Goal: Transaction & Acquisition: Obtain resource

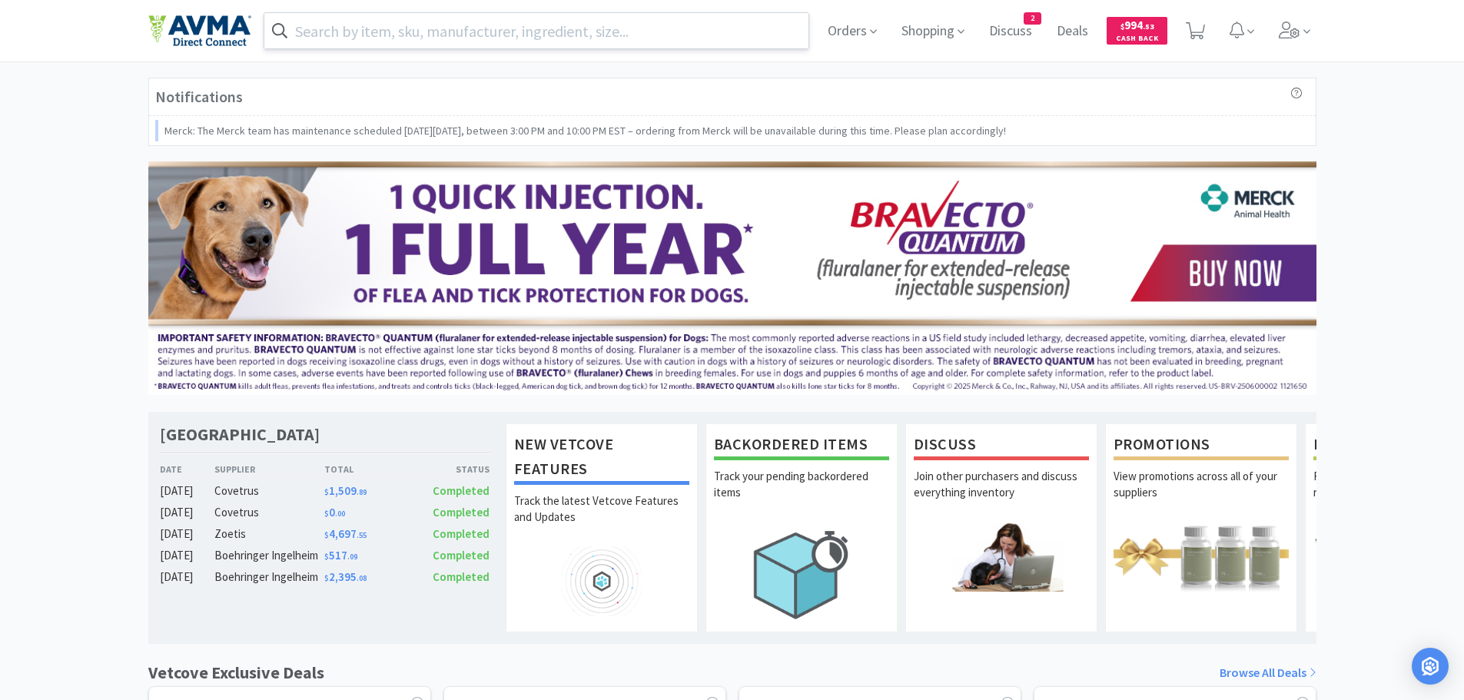
click at [323, 34] on input "text" at bounding box center [536, 30] width 545 height 35
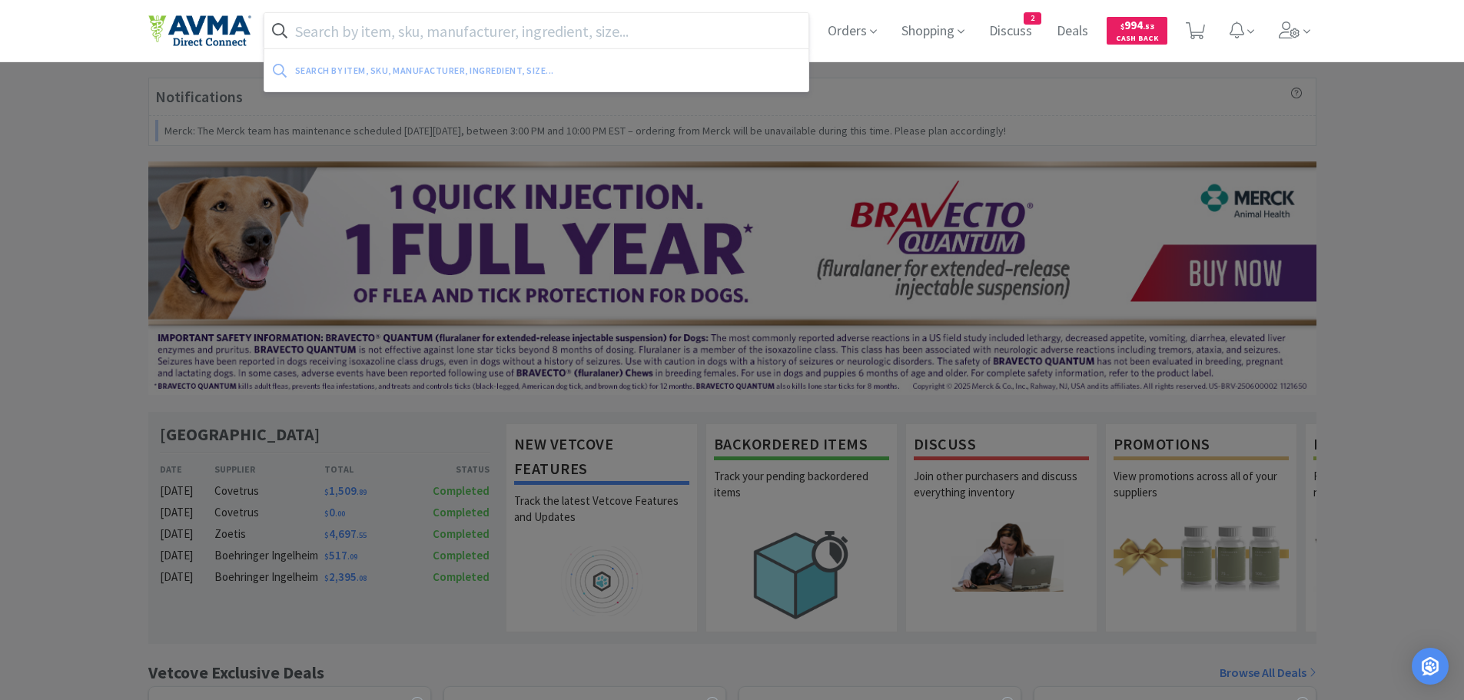
paste input "004530"
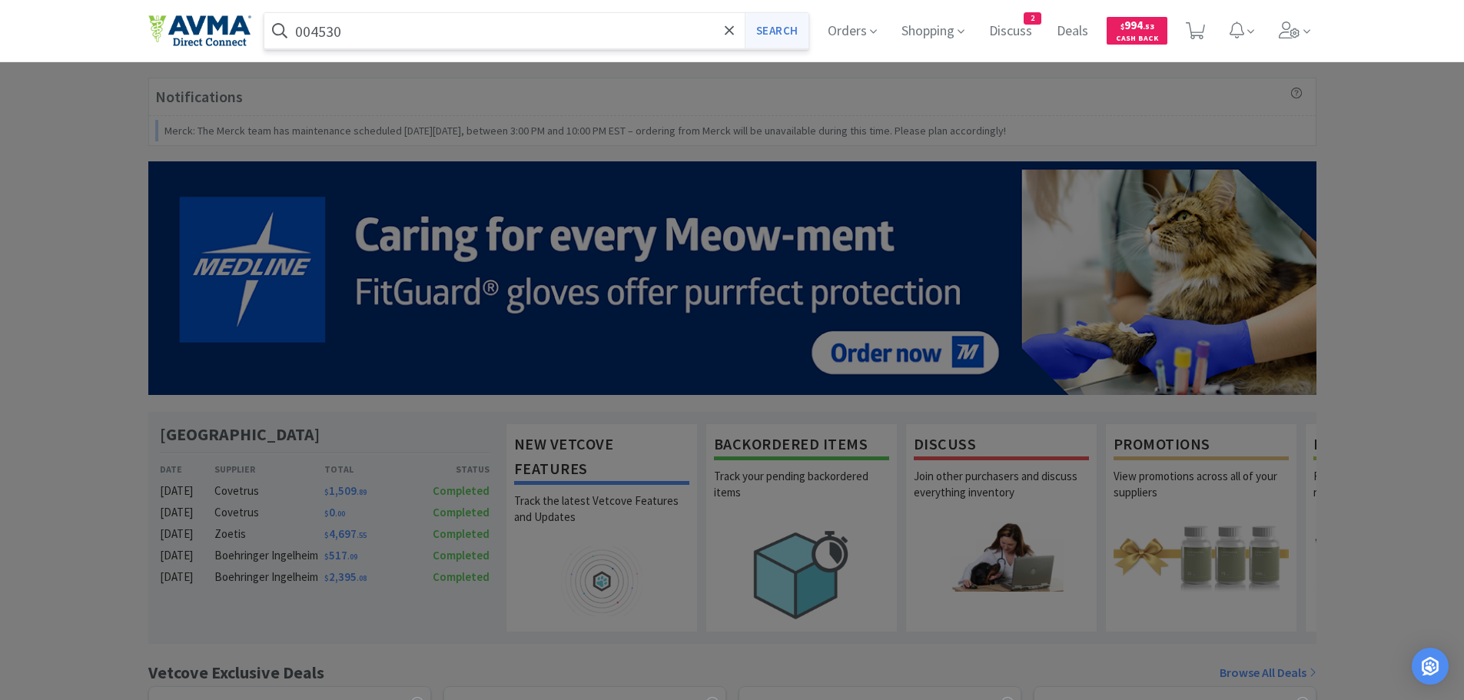
type input "004530"
click at [778, 28] on button "Search" at bounding box center [776, 30] width 64 height 35
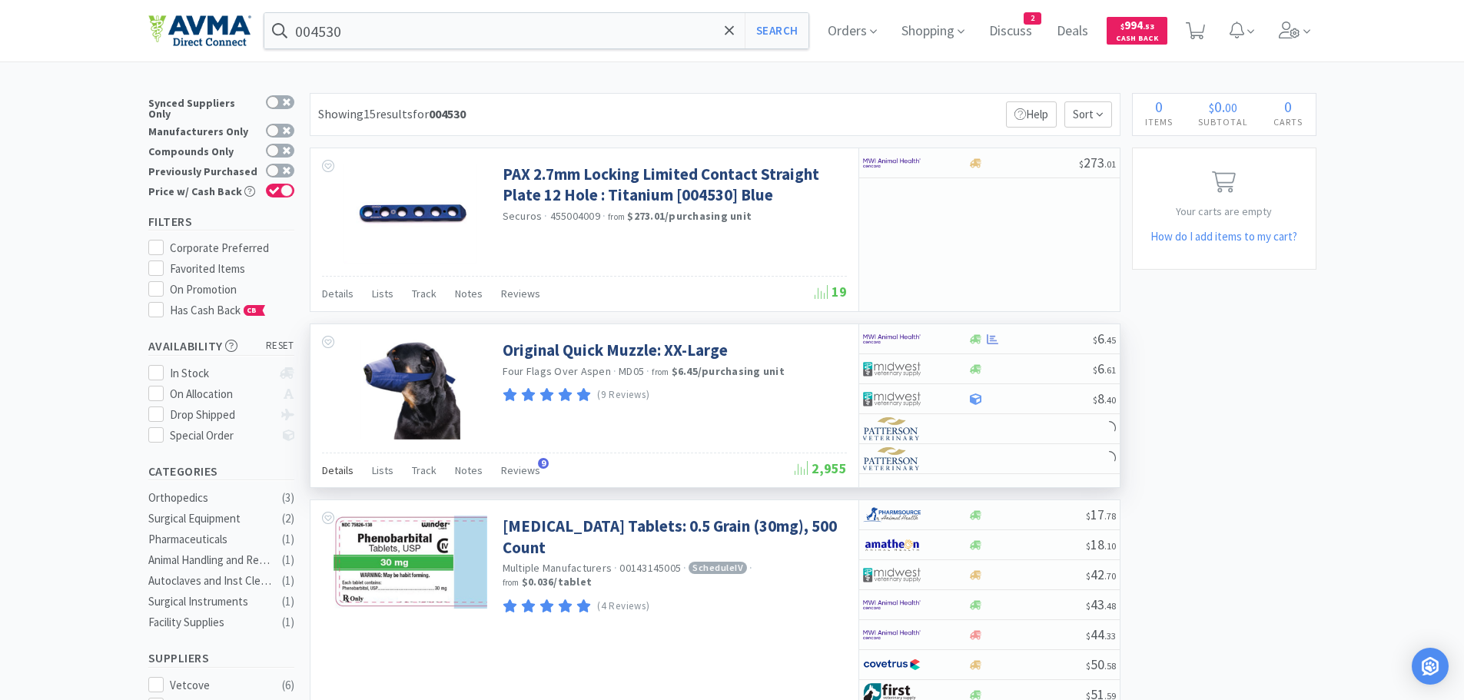
click at [333, 469] on span "Details" at bounding box center [338, 470] width 32 height 14
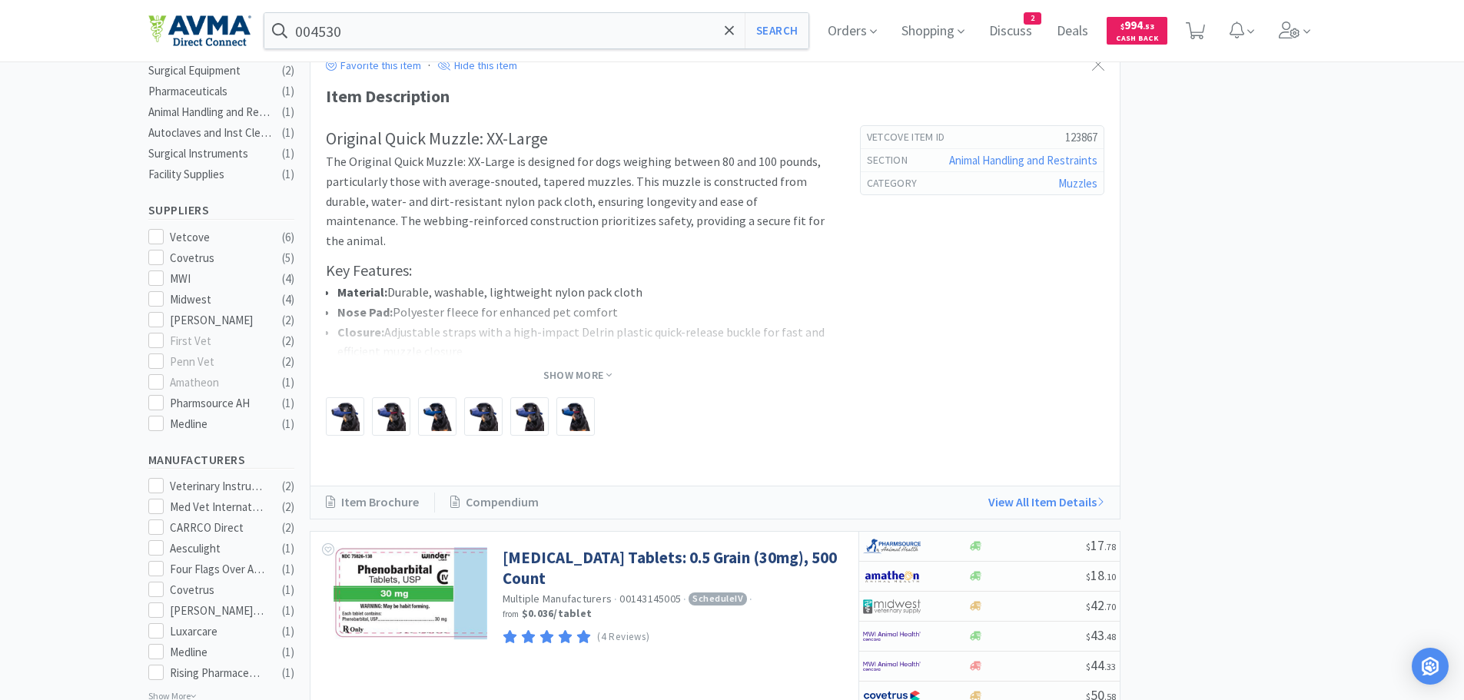
scroll to position [472, 0]
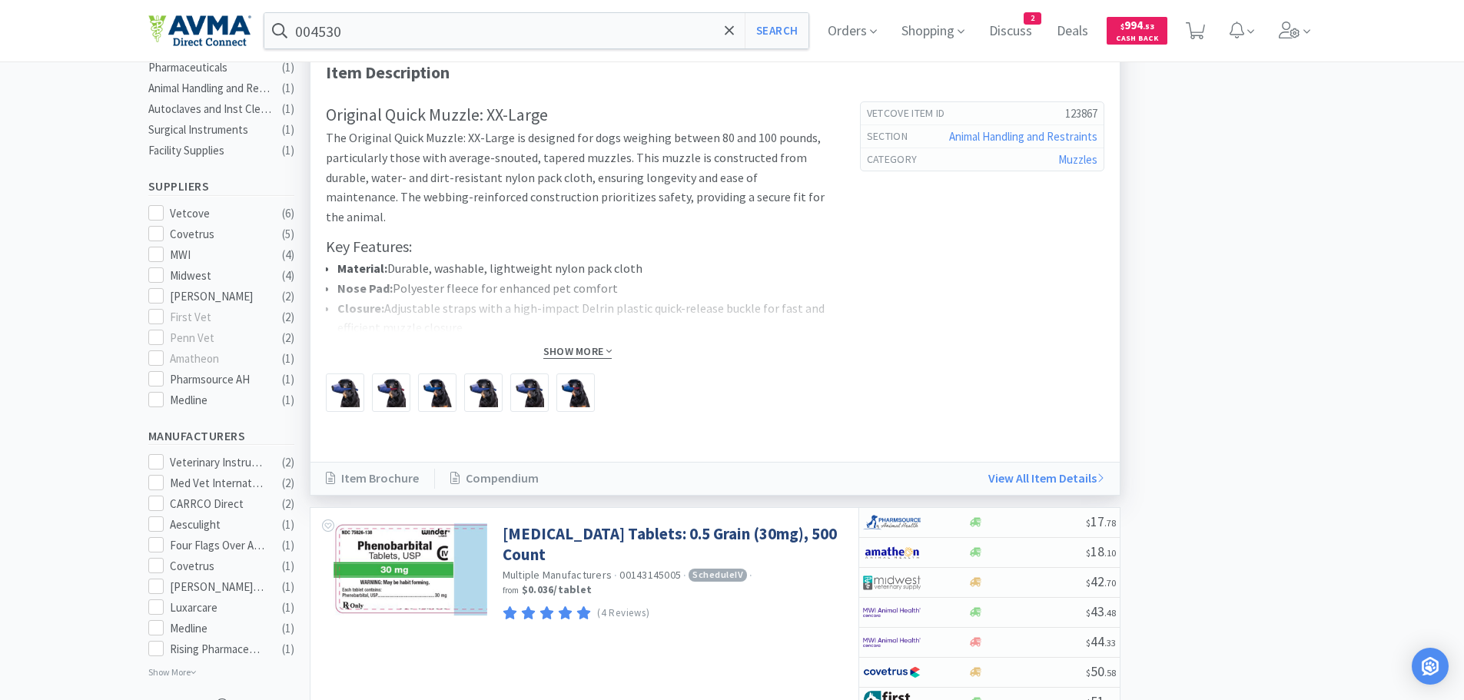
click at [581, 350] on span "Show More" at bounding box center [577, 351] width 68 height 15
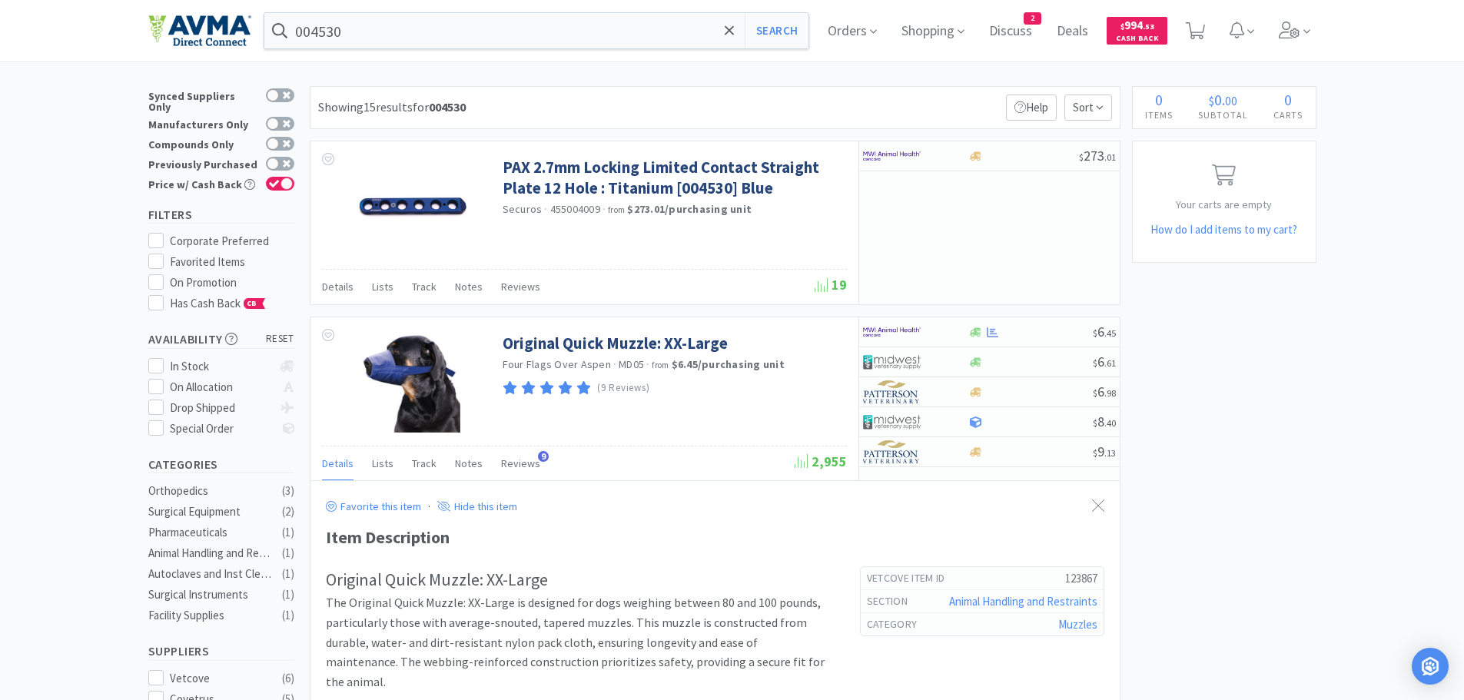
scroll to position [0, 0]
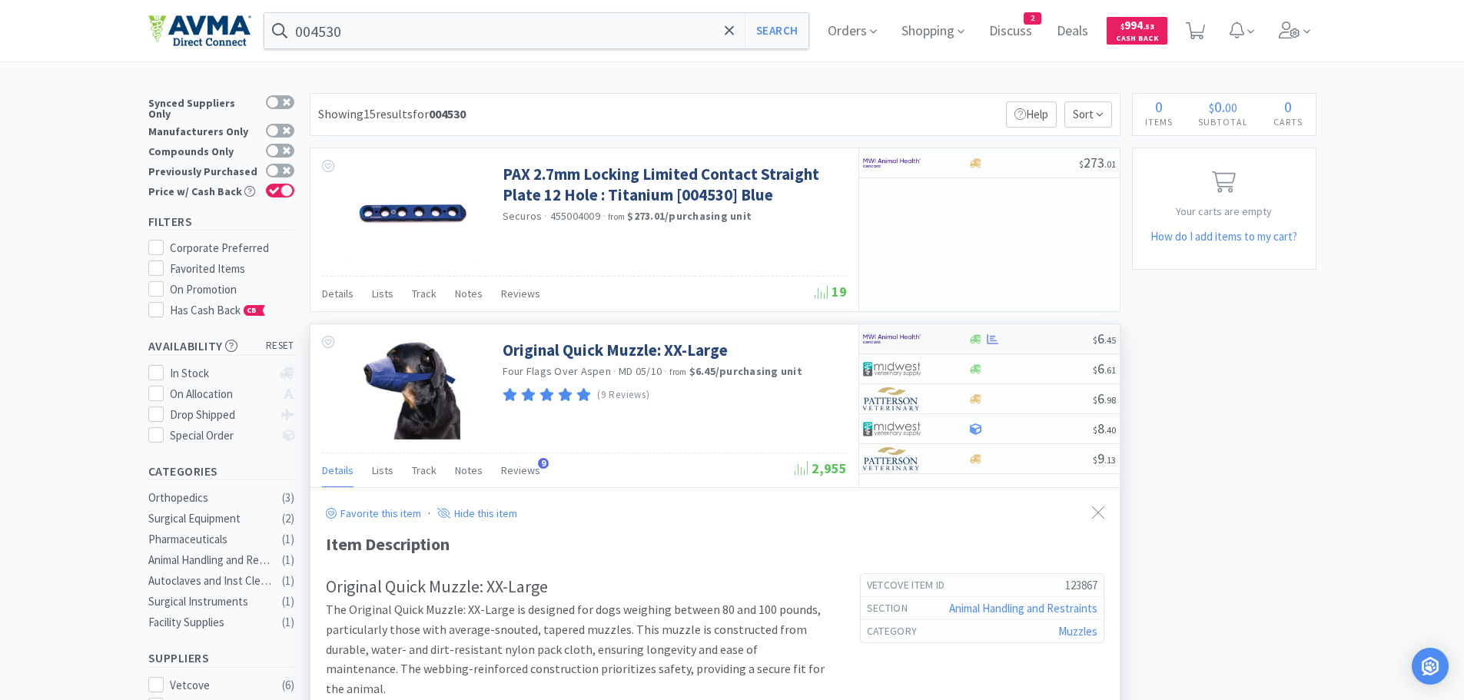
click at [1029, 346] on div "$ 6 . 45" at bounding box center [989, 339] width 260 height 30
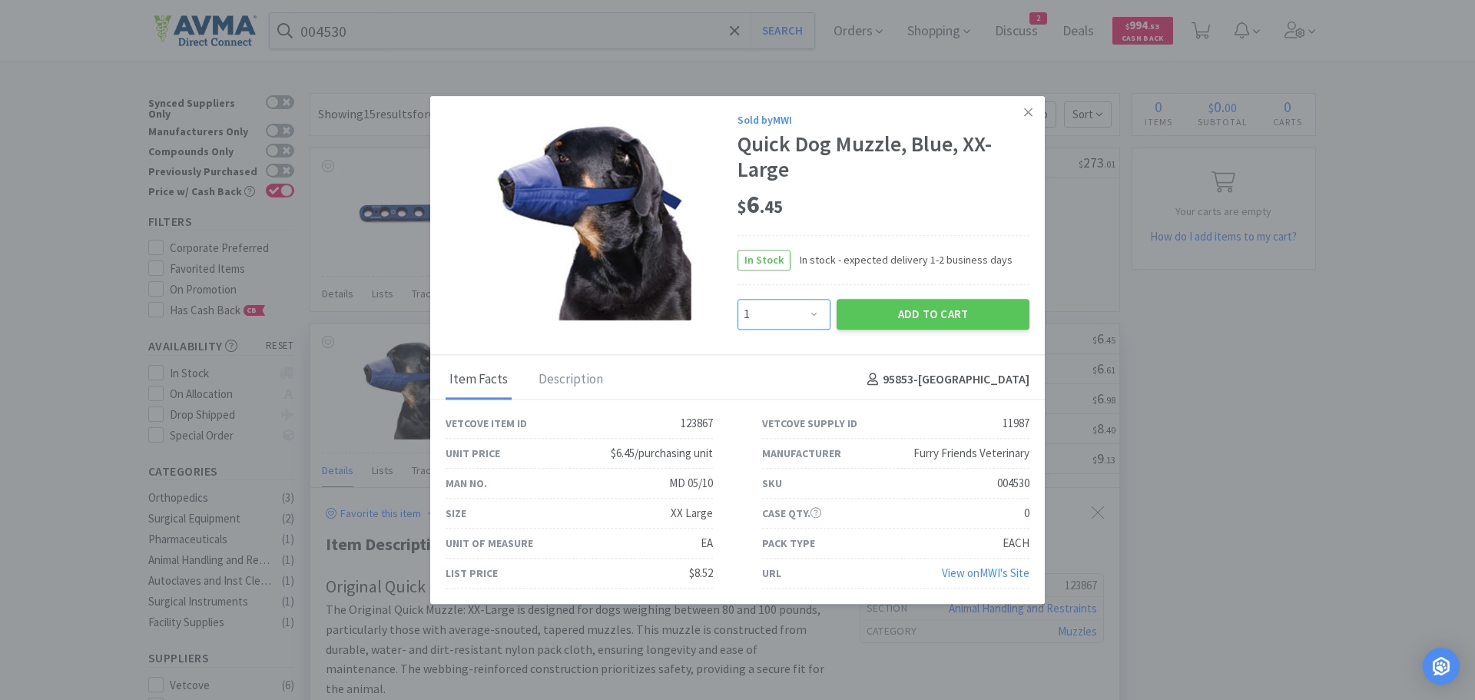
click at [812, 311] on select "Enter Quantity 1 2 3 4 5 6 7 8 9 10 11 12 13 14 15 16 17 18 19 20 Enter Quantity" at bounding box center [784, 314] width 93 height 31
select select "2"
click at [738, 299] on select "Enter Quantity 1 2 3 4 5 6 7 8 9 10 11 12 13 14 15 16 17 18 19 20 Enter Quantity" at bounding box center [784, 314] width 93 height 31
click at [883, 311] on button "Add to Cart" at bounding box center [933, 314] width 193 height 31
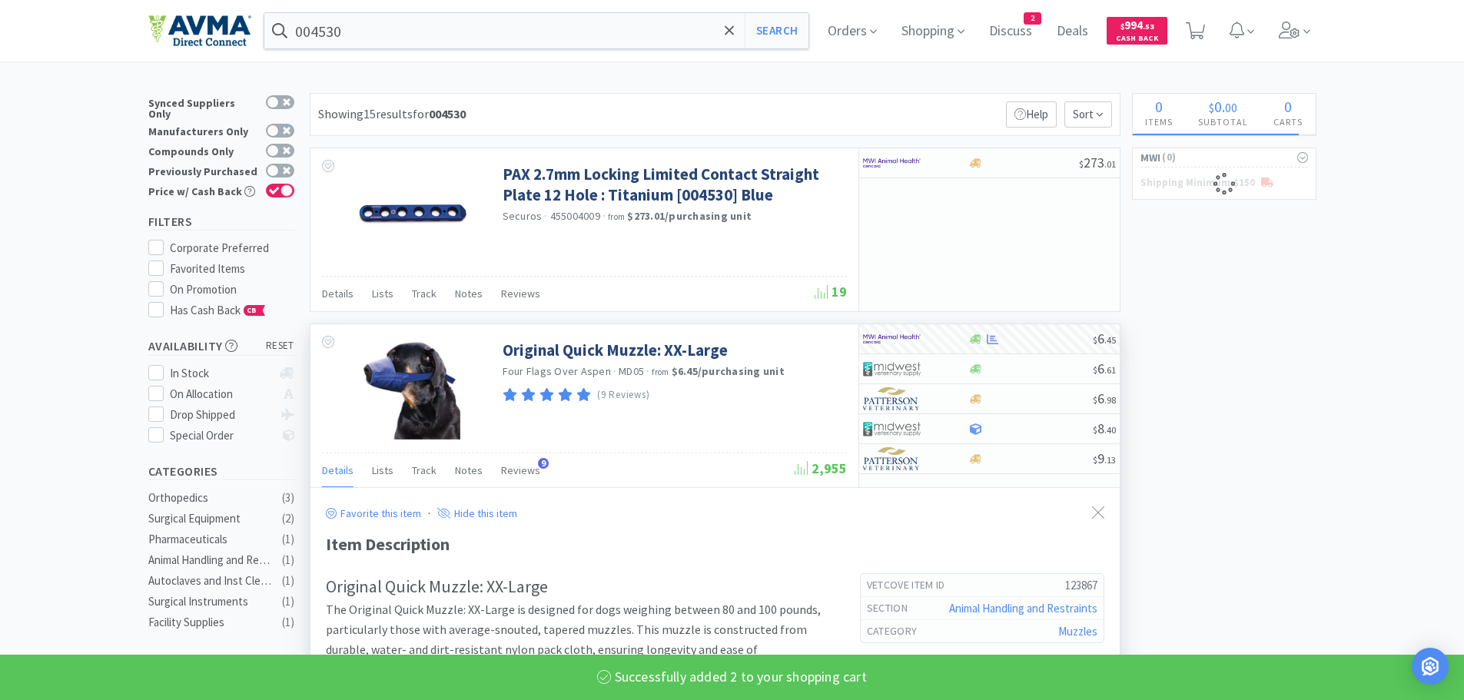
select select "2"
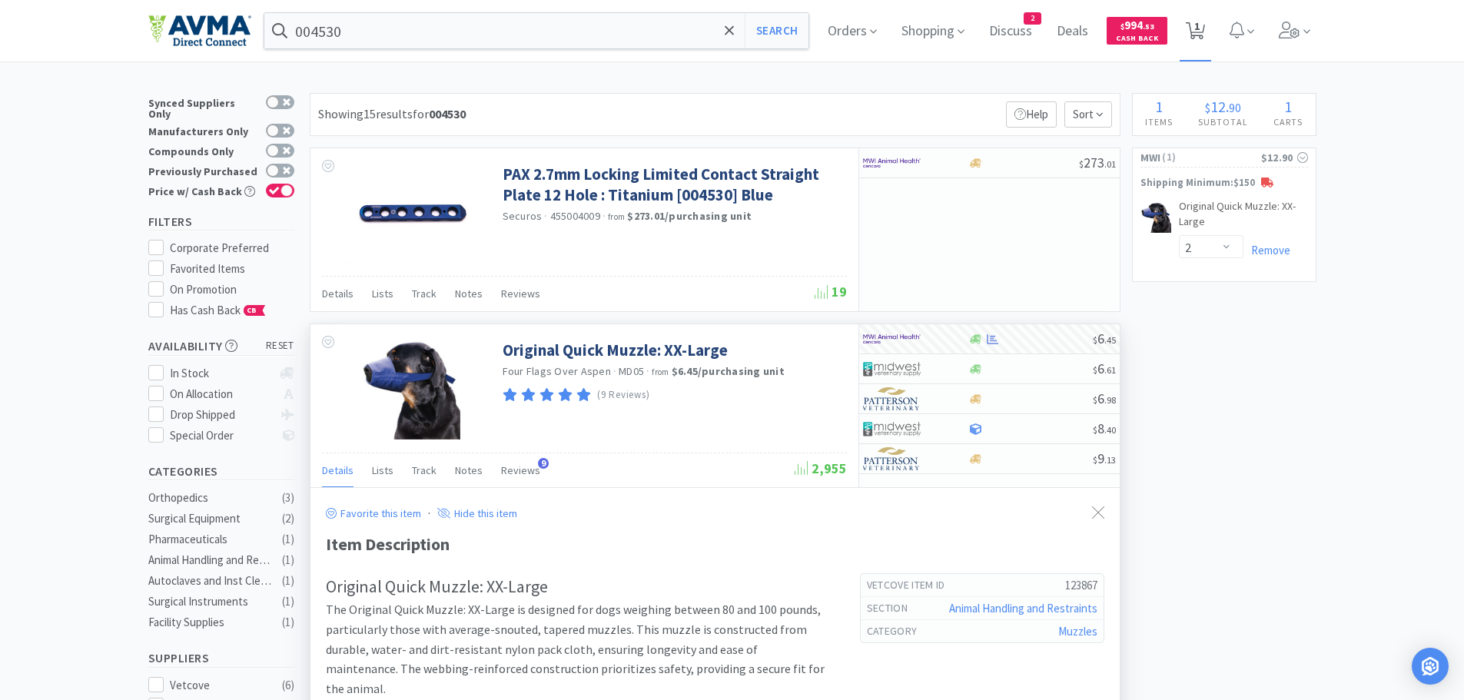
click at [1199, 23] on span "1" at bounding box center [1196, 25] width 5 height 61
select select "2"
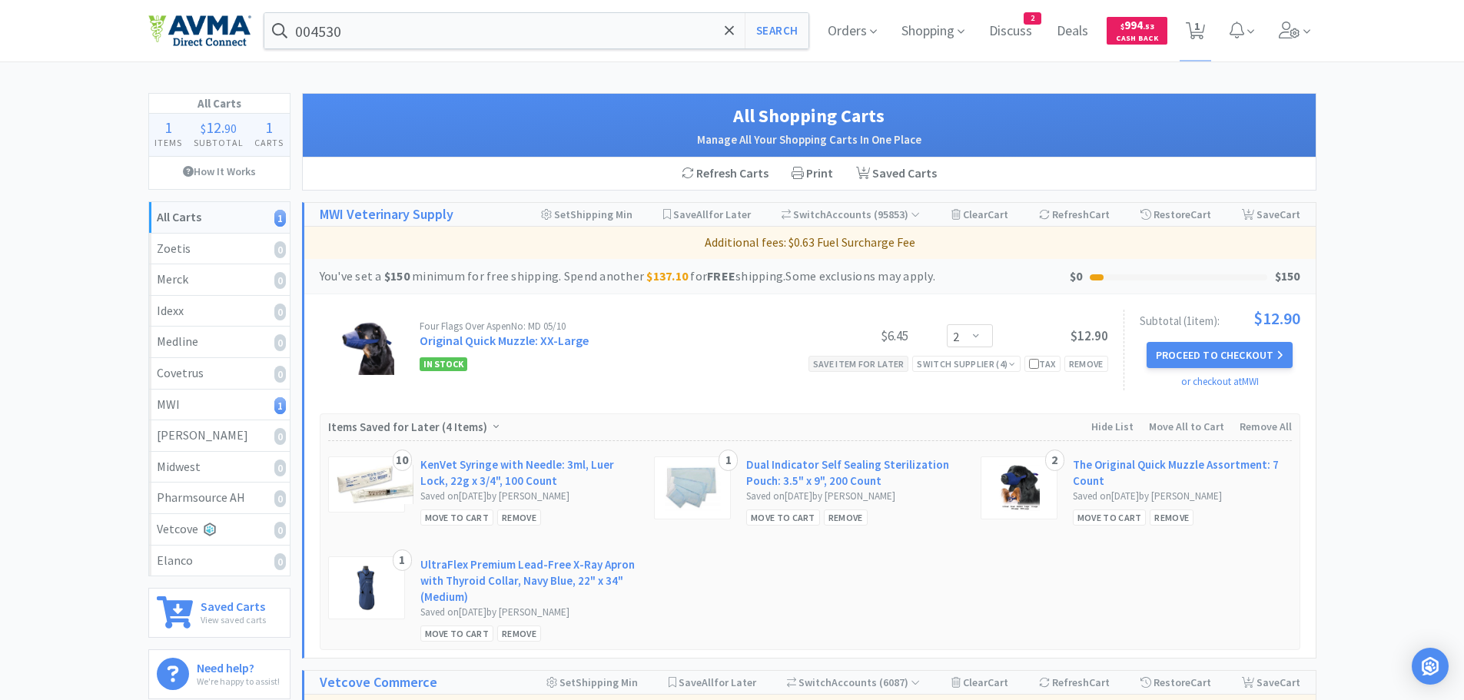
click at [854, 366] on div "Save item for later" at bounding box center [858, 364] width 101 height 16
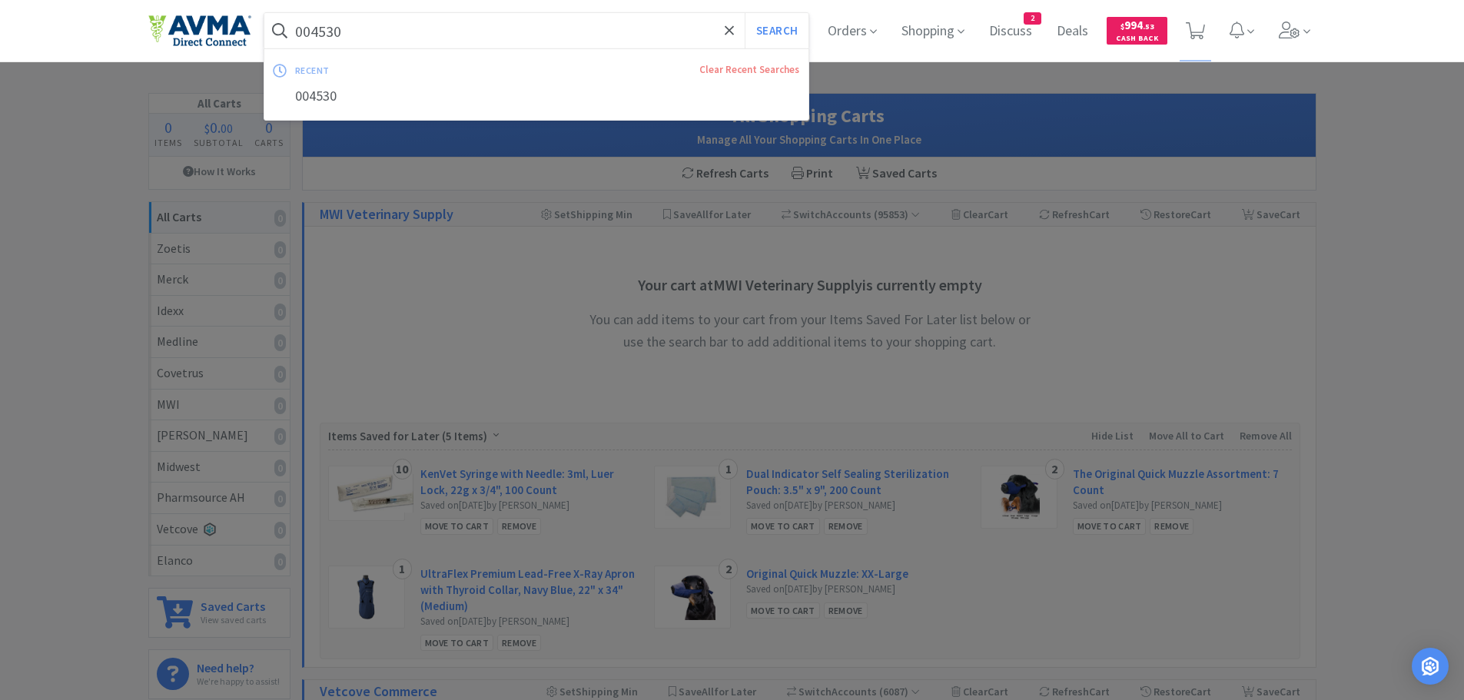
click at [484, 35] on input "004530" at bounding box center [536, 30] width 545 height 35
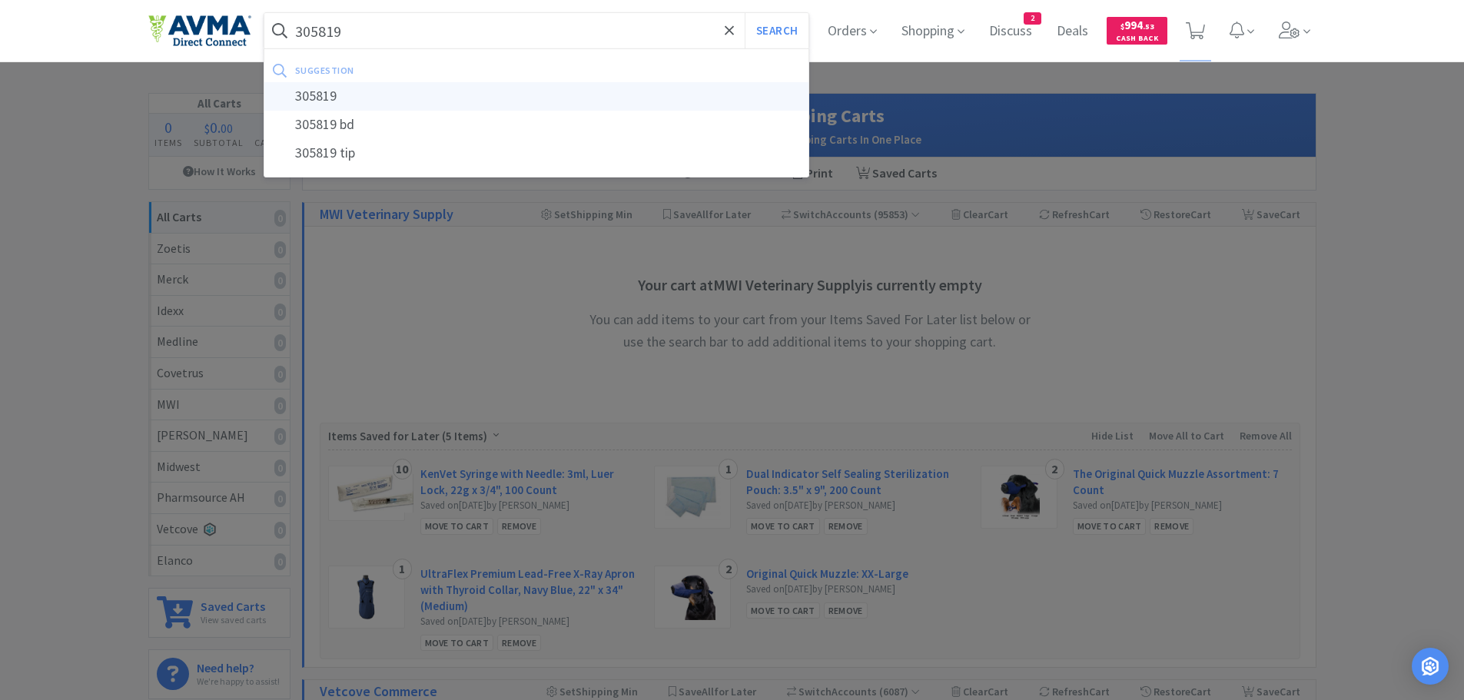
type input "305819"
click at [346, 101] on div "305819" at bounding box center [536, 96] width 545 height 28
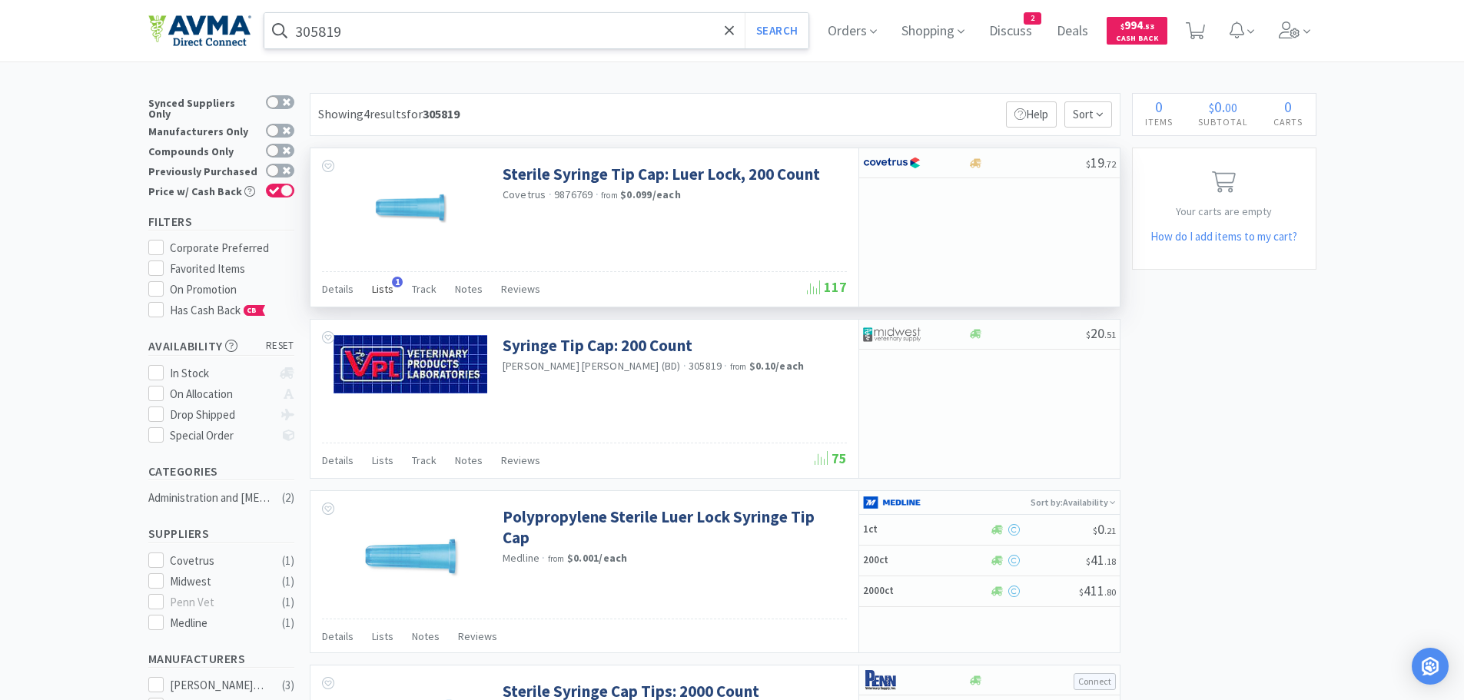
click at [379, 292] on span "Lists" at bounding box center [383, 289] width 22 height 14
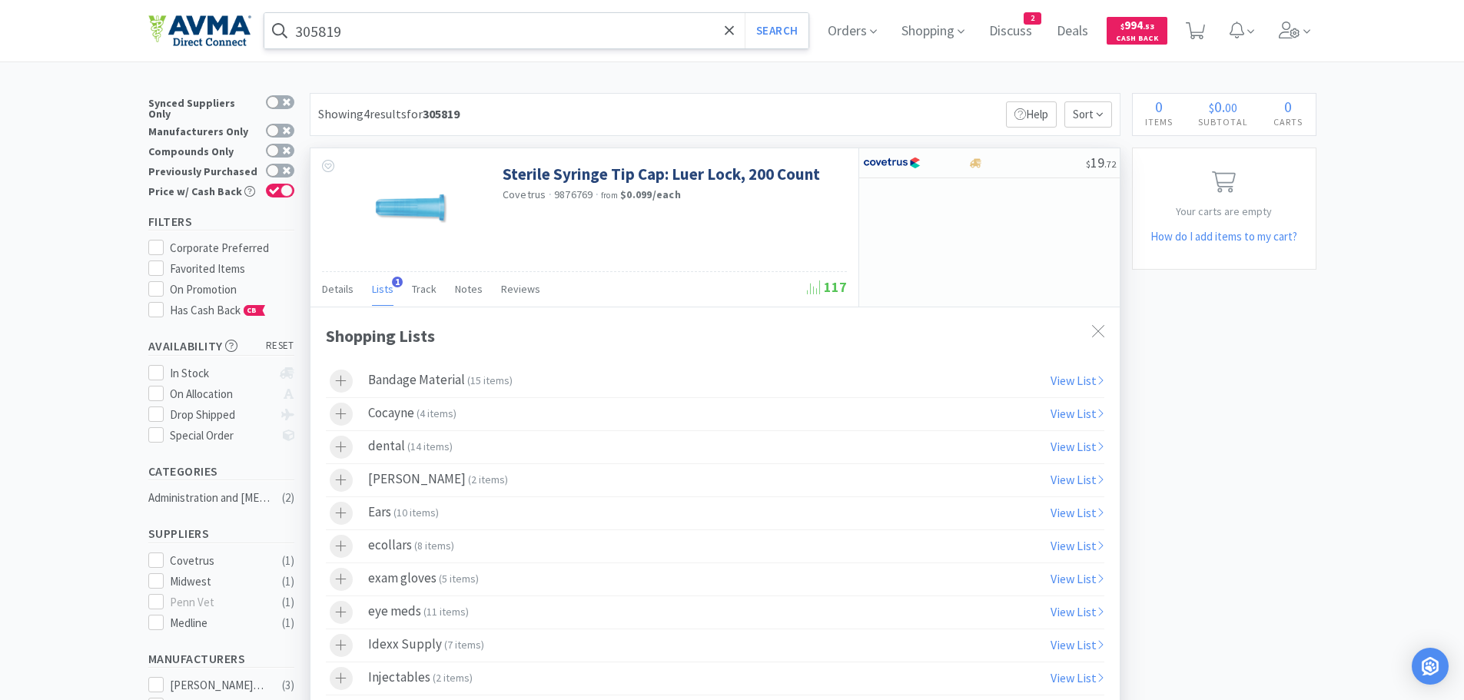
click at [645, 250] on div "Sterile Syringe Tip Cap: Luer Lock, 200 Count Covetrus · 9876769 · from $0.099 …" at bounding box center [584, 209] width 548 height 123
click at [1013, 160] on div at bounding box center [1027, 164] width 118 height 12
select select "1"
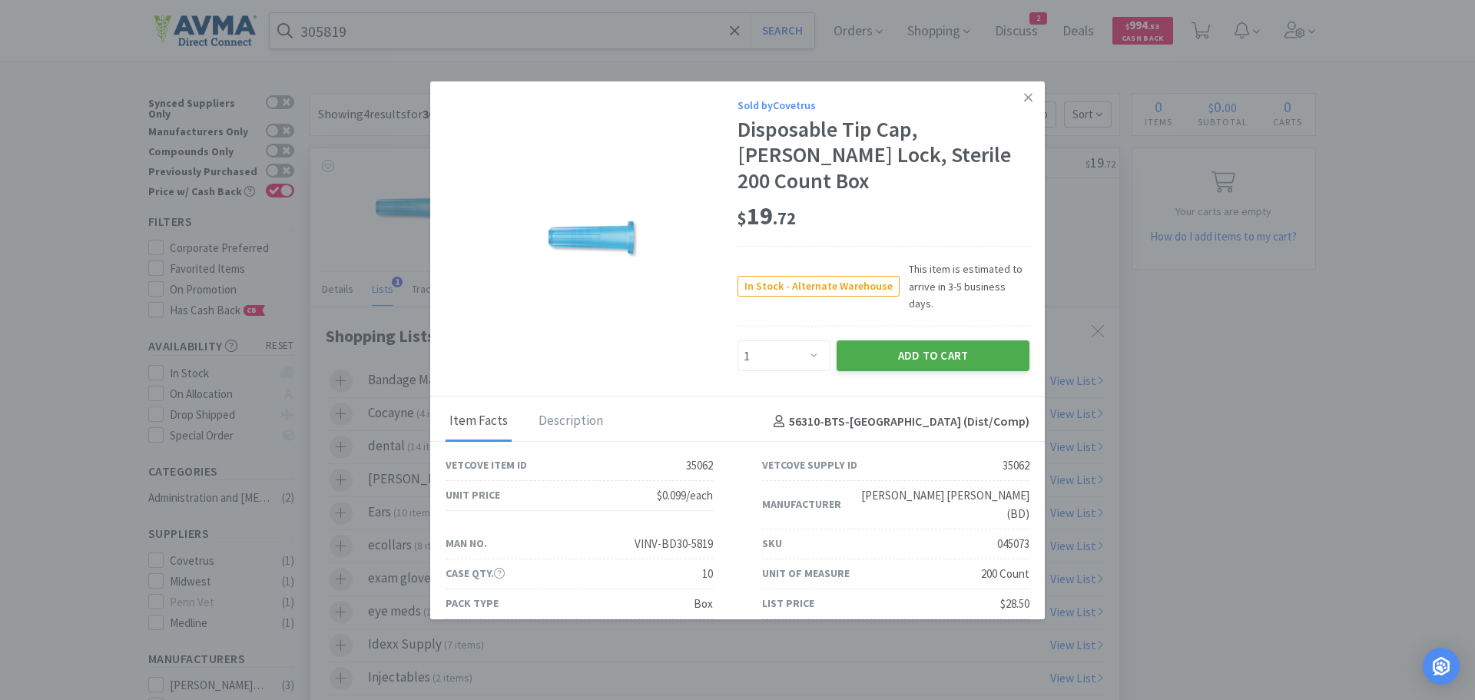
click at [866, 340] on button "Add to Cart" at bounding box center [933, 355] width 193 height 31
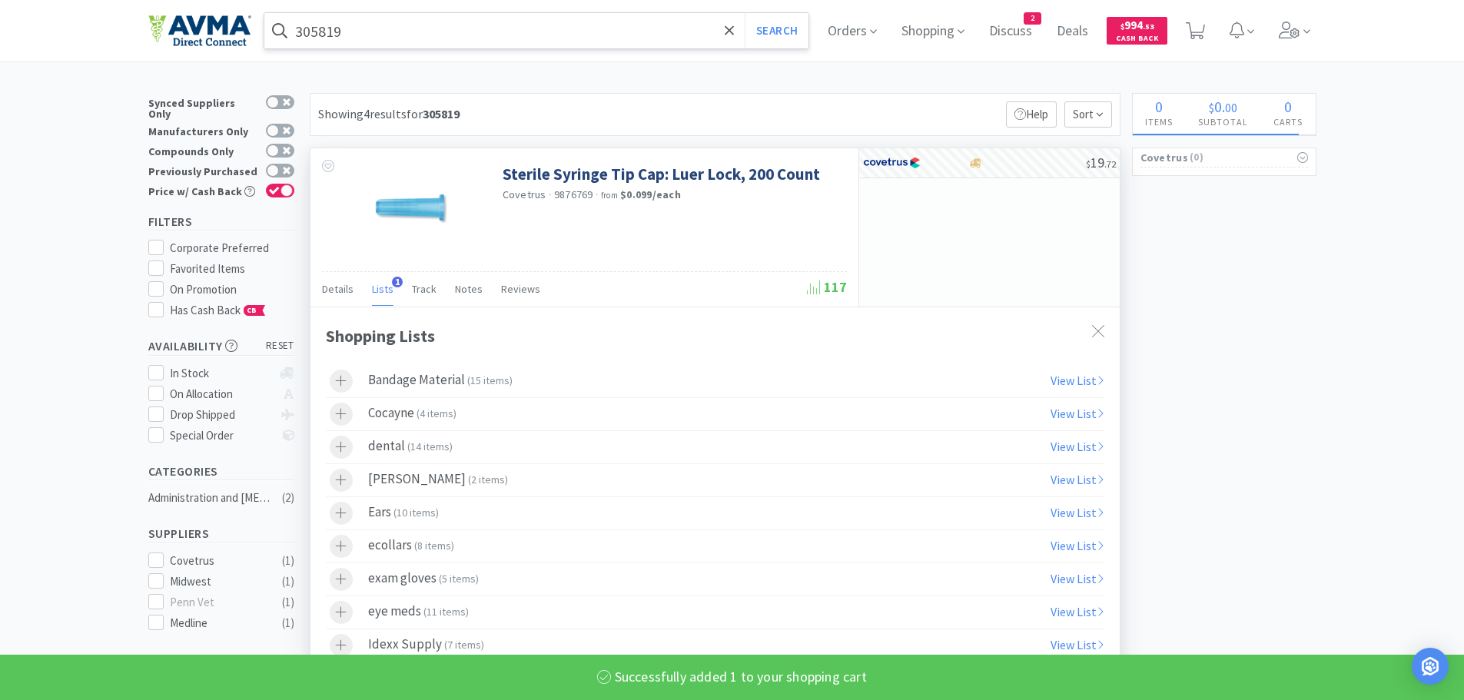
select select "1"
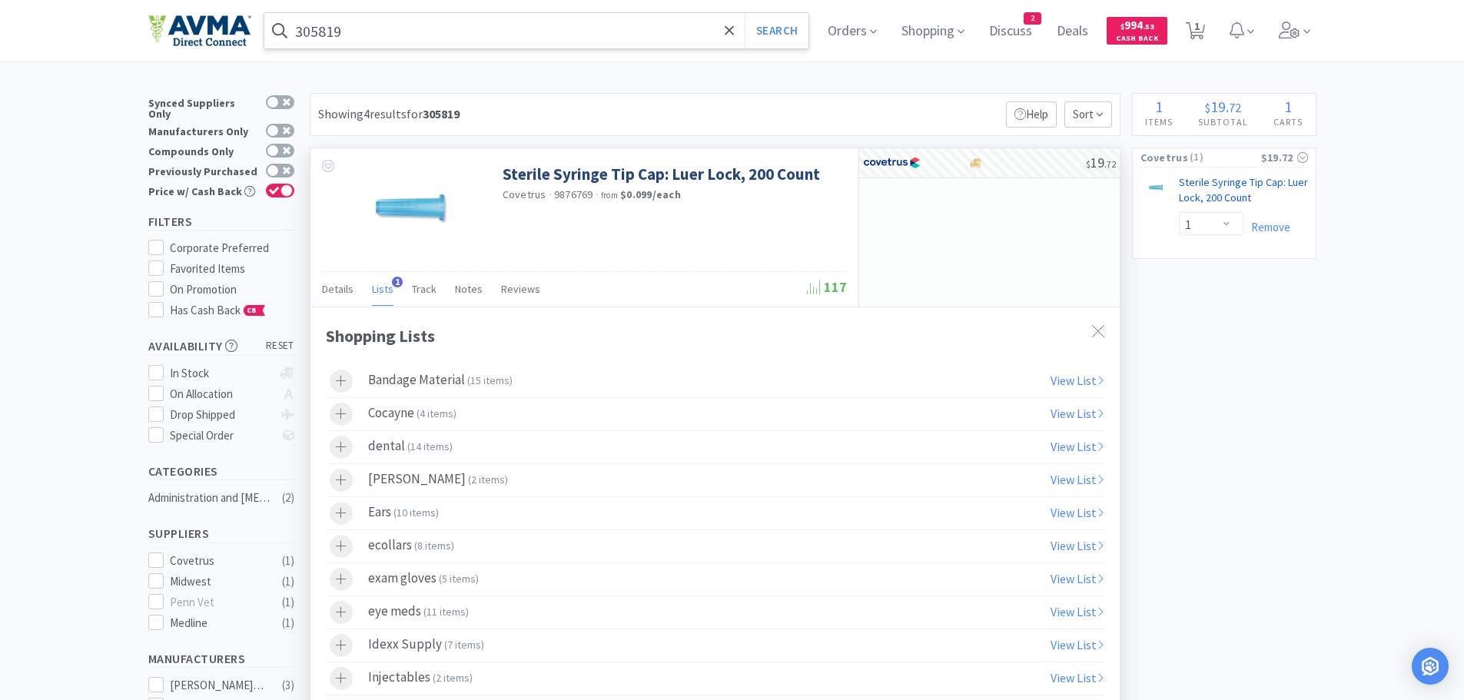
click at [1218, 185] on link "Sterile Syringe Tip Cap: Luer Lock, 200 Count CB" at bounding box center [1243, 193] width 129 height 36
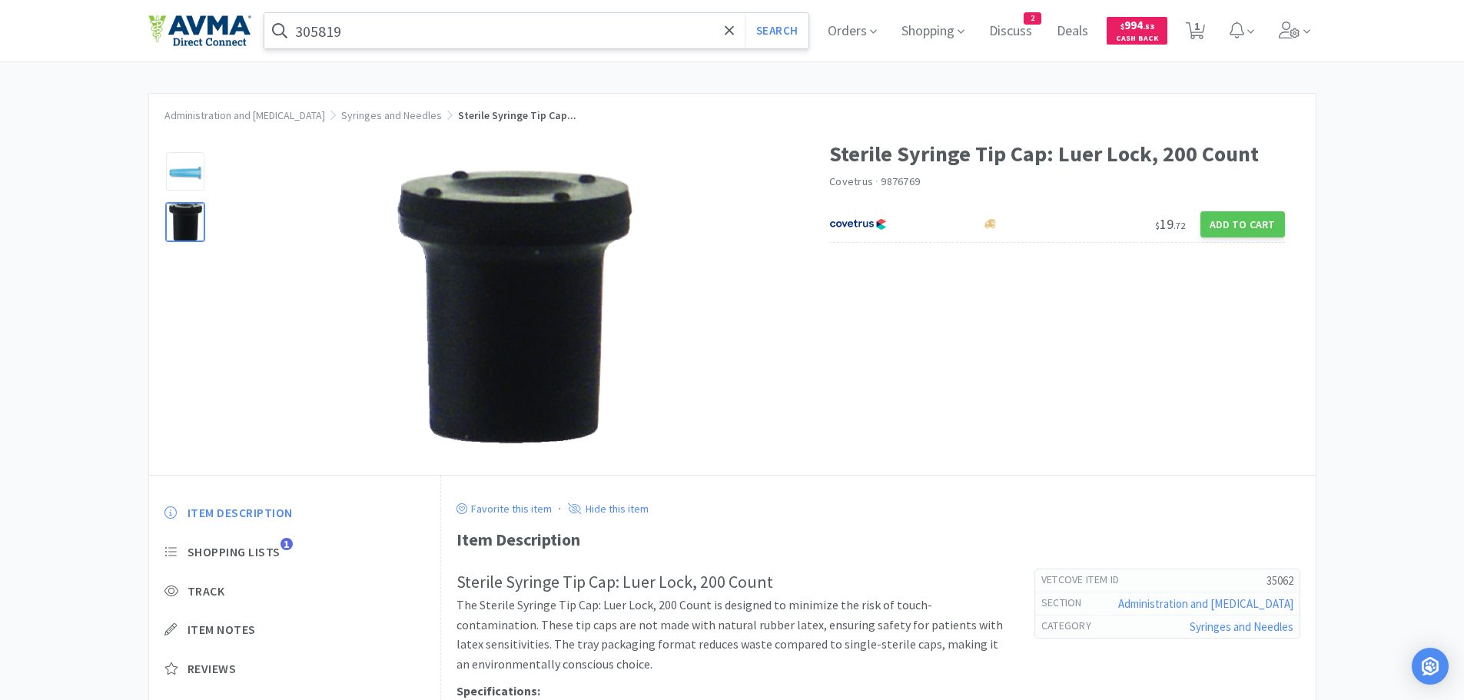
click at [185, 214] on div at bounding box center [185, 222] width 38 height 38
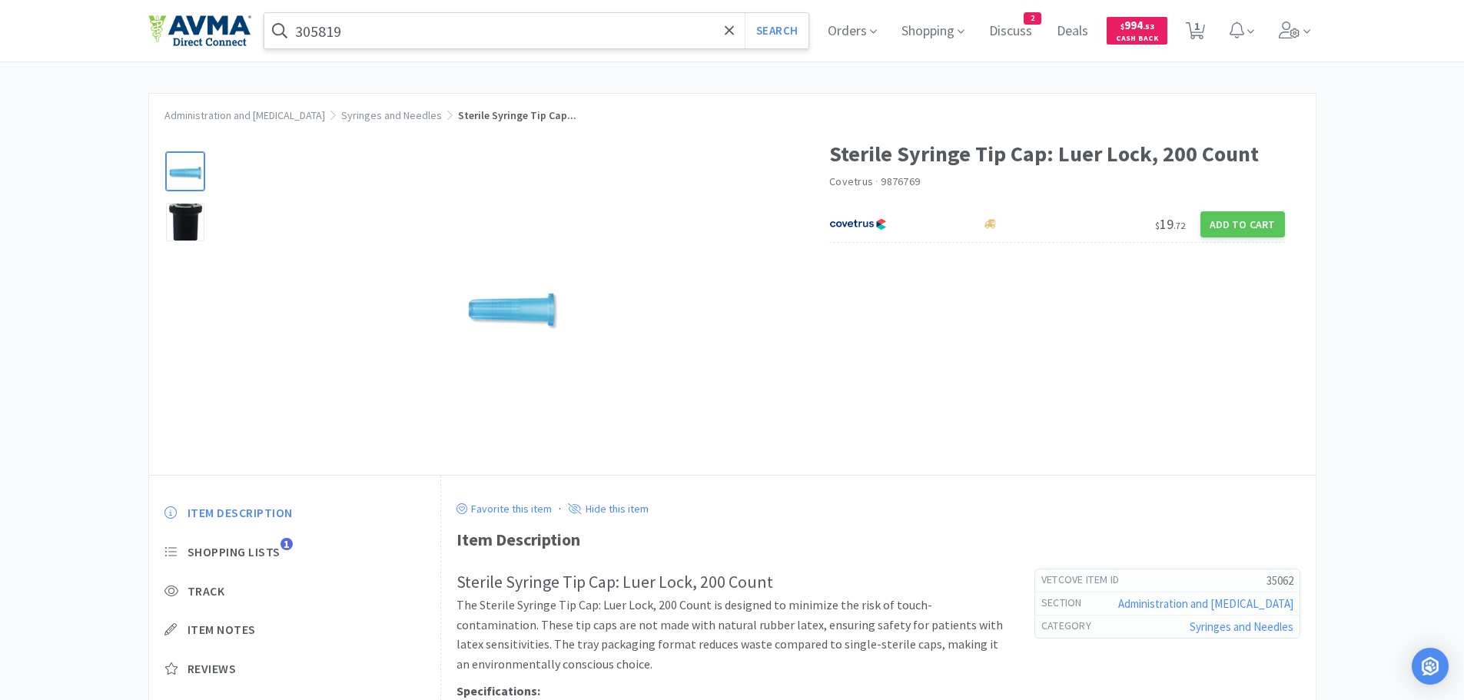
click at [174, 168] on div at bounding box center [185, 171] width 38 height 38
select select "1"
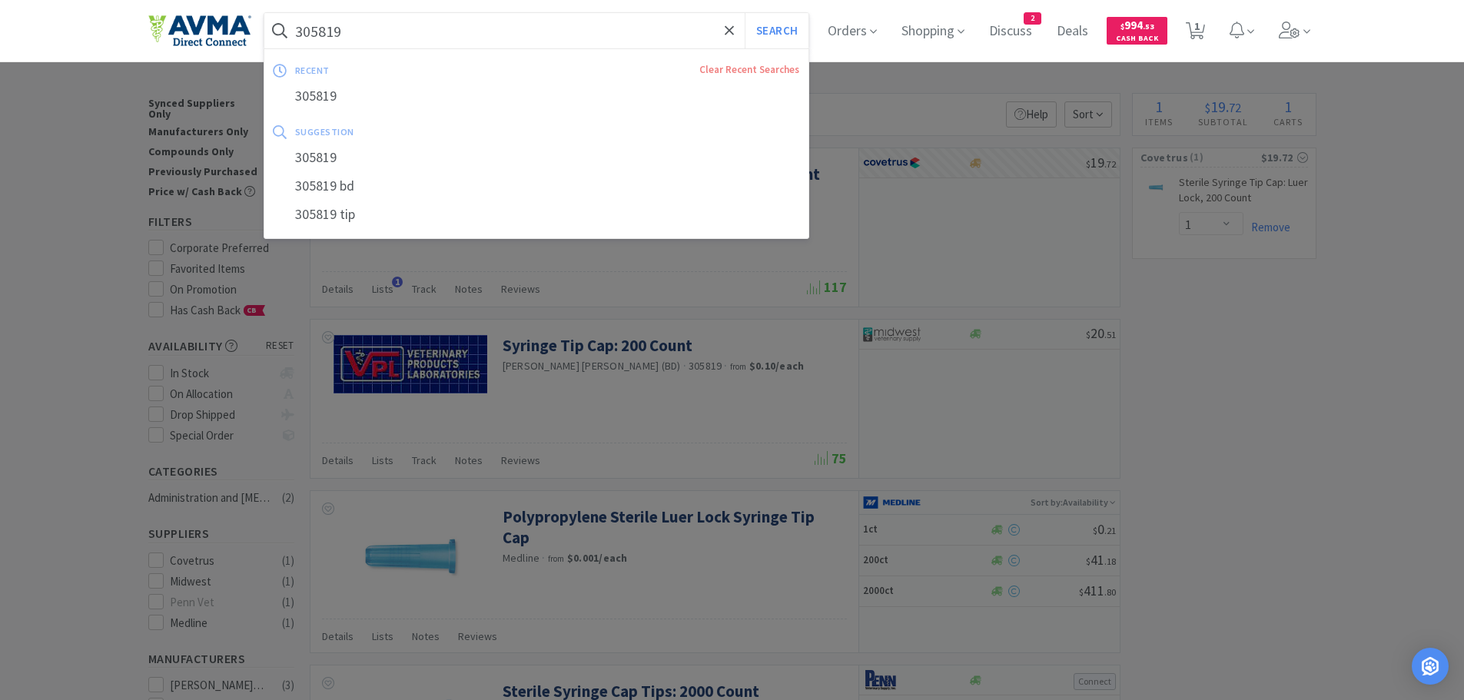
click at [590, 28] on input "305819" at bounding box center [536, 30] width 545 height 35
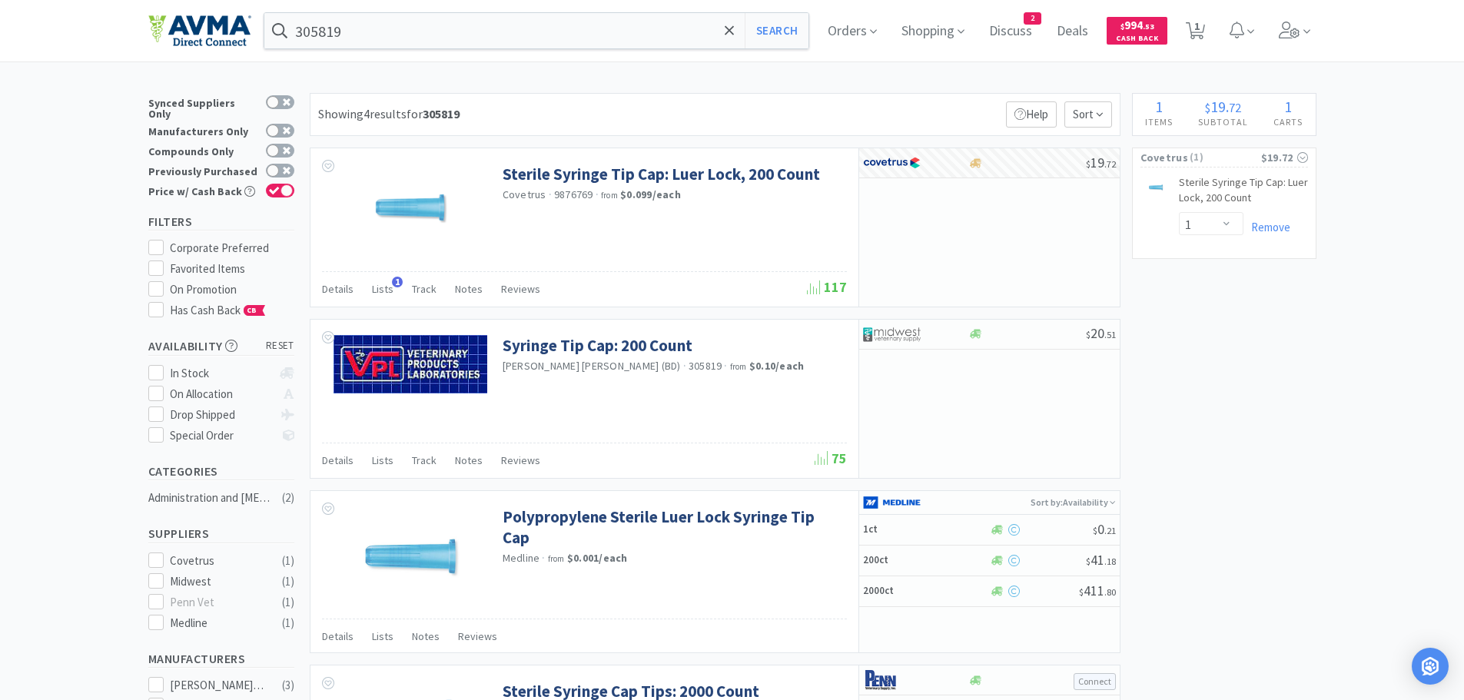
click at [1298, 341] on div at bounding box center [732, 350] width 1464 height 700
click at [1199, 25] on span "1" at bounding box center [1196, 25] width 5 height 61
select select "1"
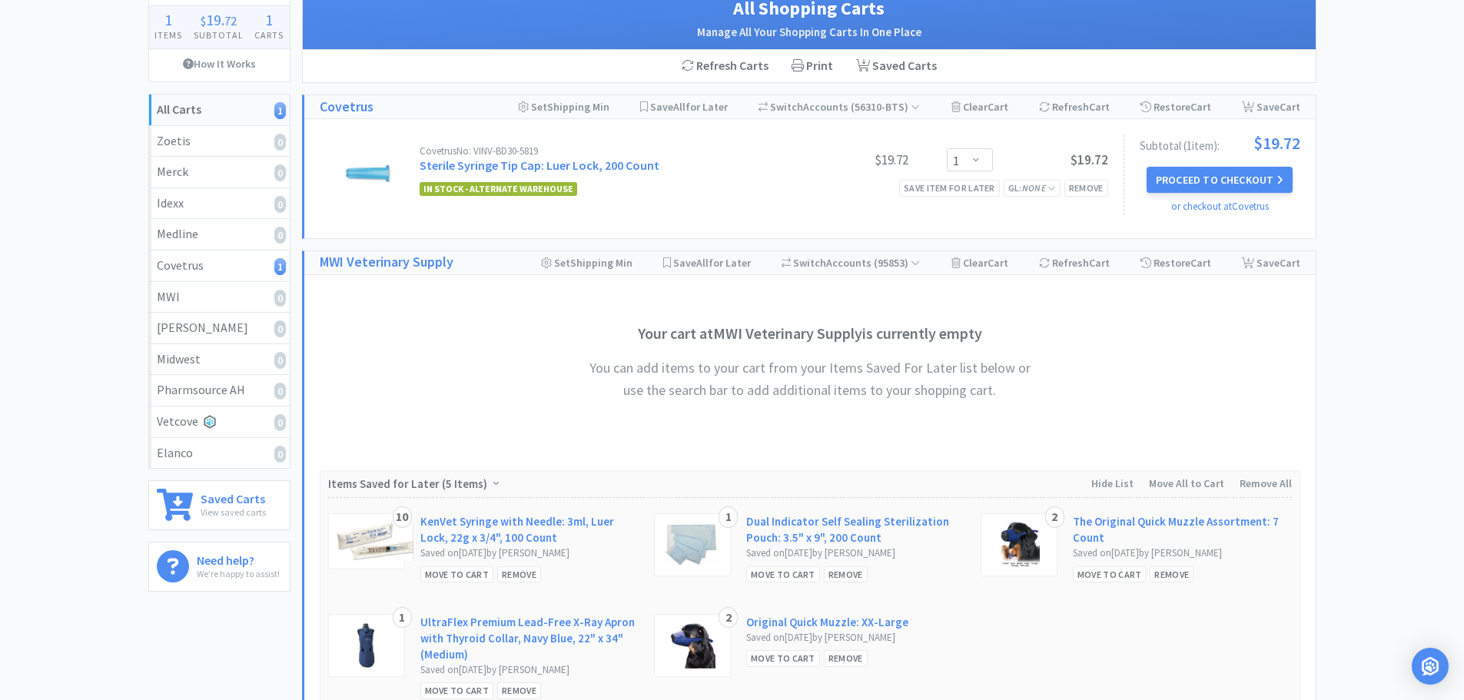
scroll to position [36, 0]
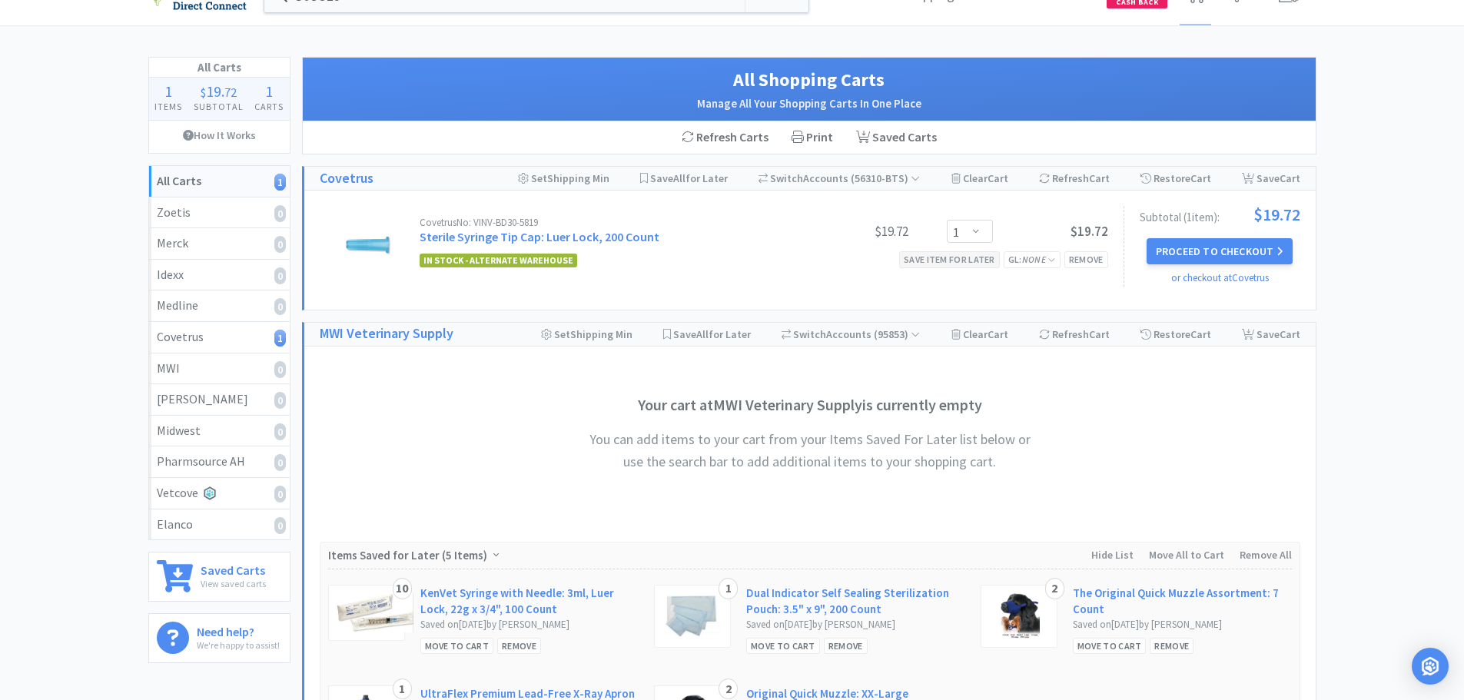
click at [933, 262] on div "Save item for later" at bounding box center [949, 259] width 101 height 16
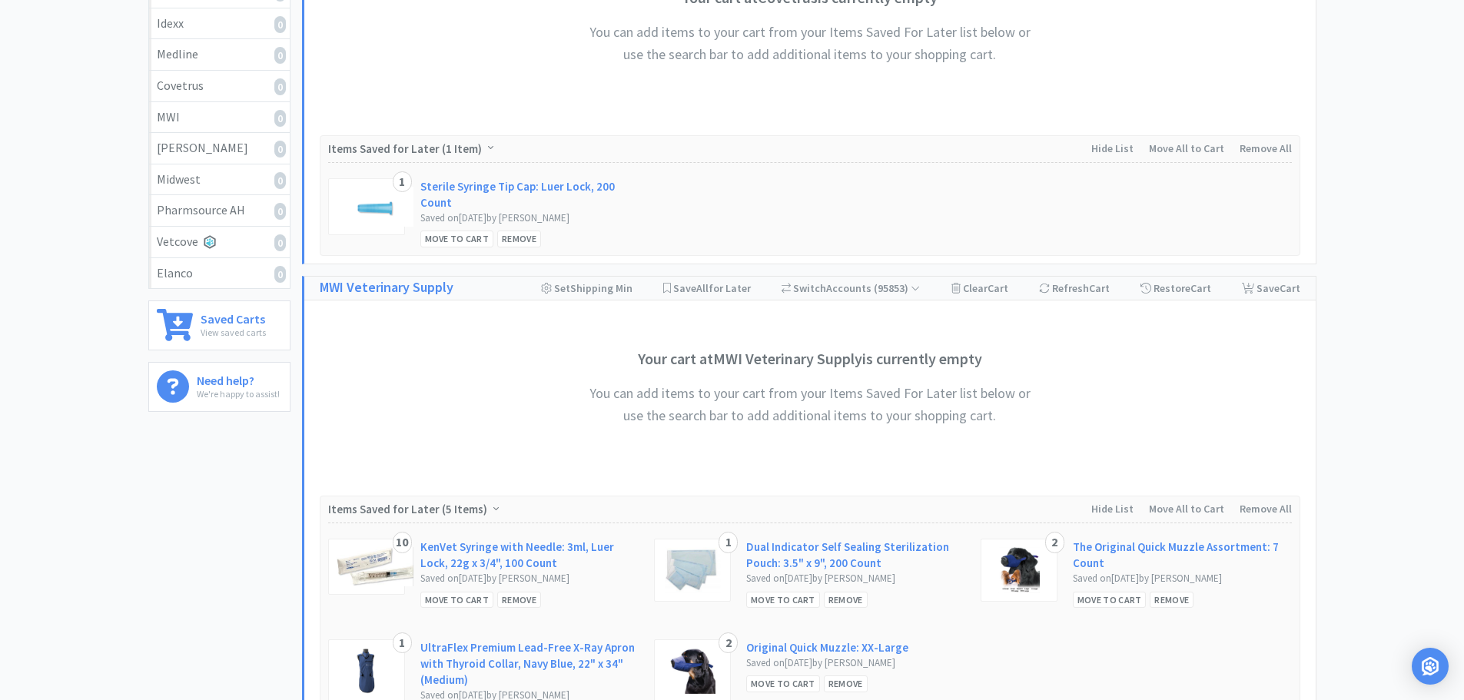
scroll to position [0, 0]
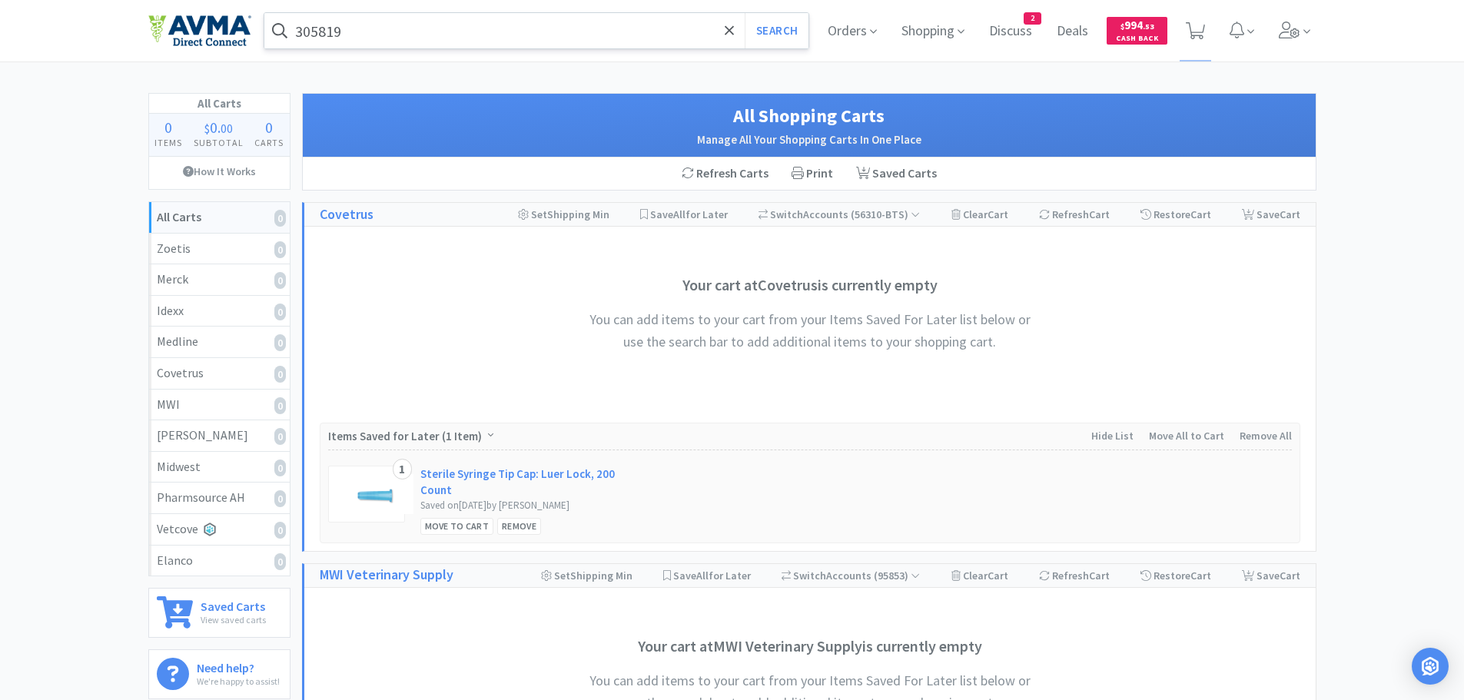
click at [494, 35] on input "305819" at bounding box center [536, 30] width 545 height 35
click at [1421, 124] on div at bounding box center [732, 350] width 1464 height 700
click at [423, 12] on div "305819 Search Orders Shopping Discuss Discuss 2 Deals Deals $ 994 . 53 Cash Back" at bounding box center [732, 30] width 1168 height 61
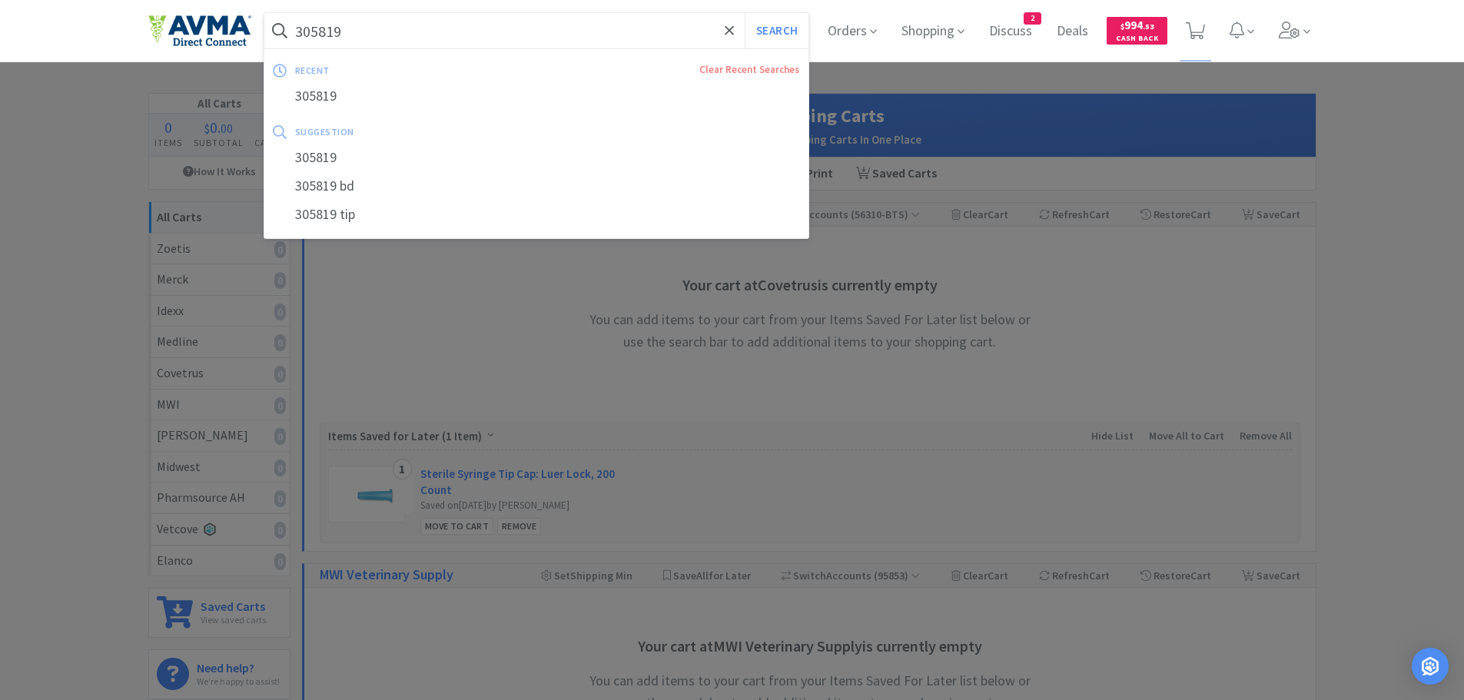
click at [409, 25] on input "305819" at bounding box center [536, 30] width 545 height 35
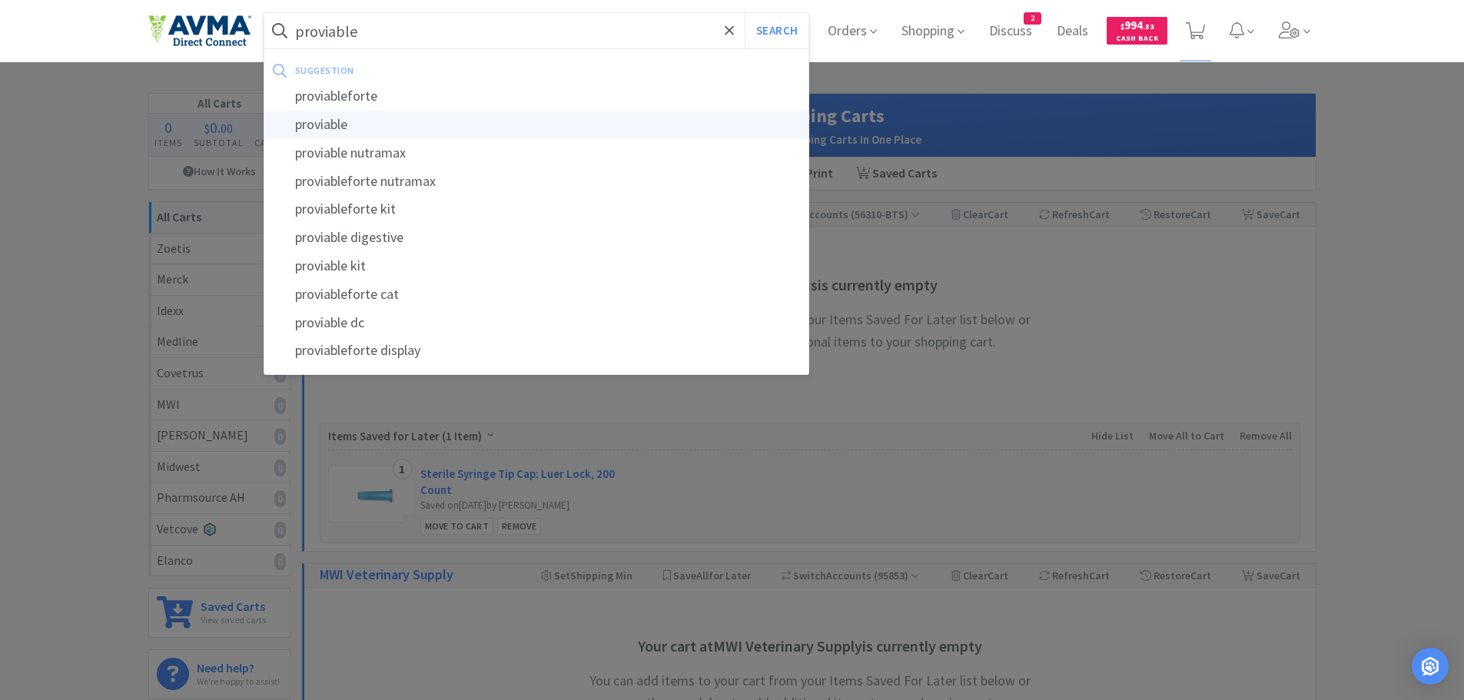
type input "proviable"
click at [382, 121] on div "proviable" at bounding box center [536, 125] width 545 height 28
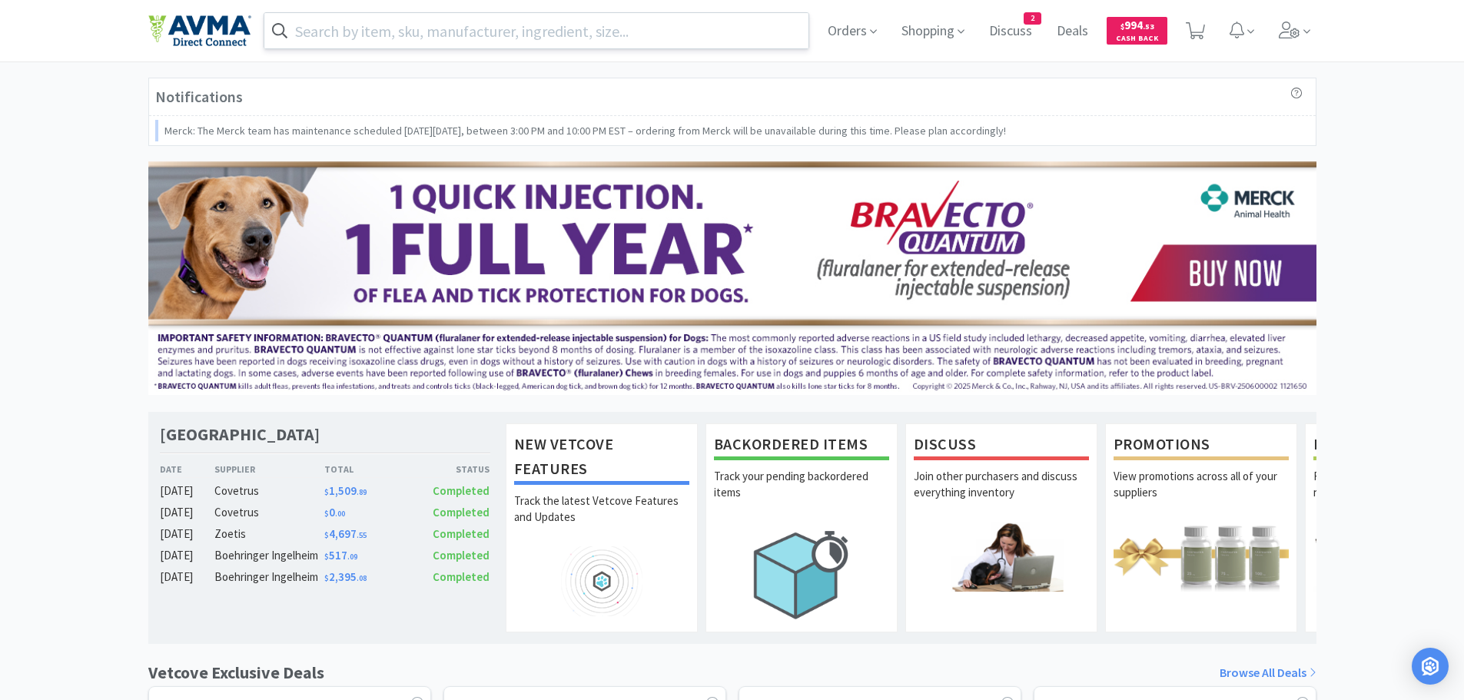
click at [336, 28] on input "text" at bounding box center [536, 30] width 545 height 35
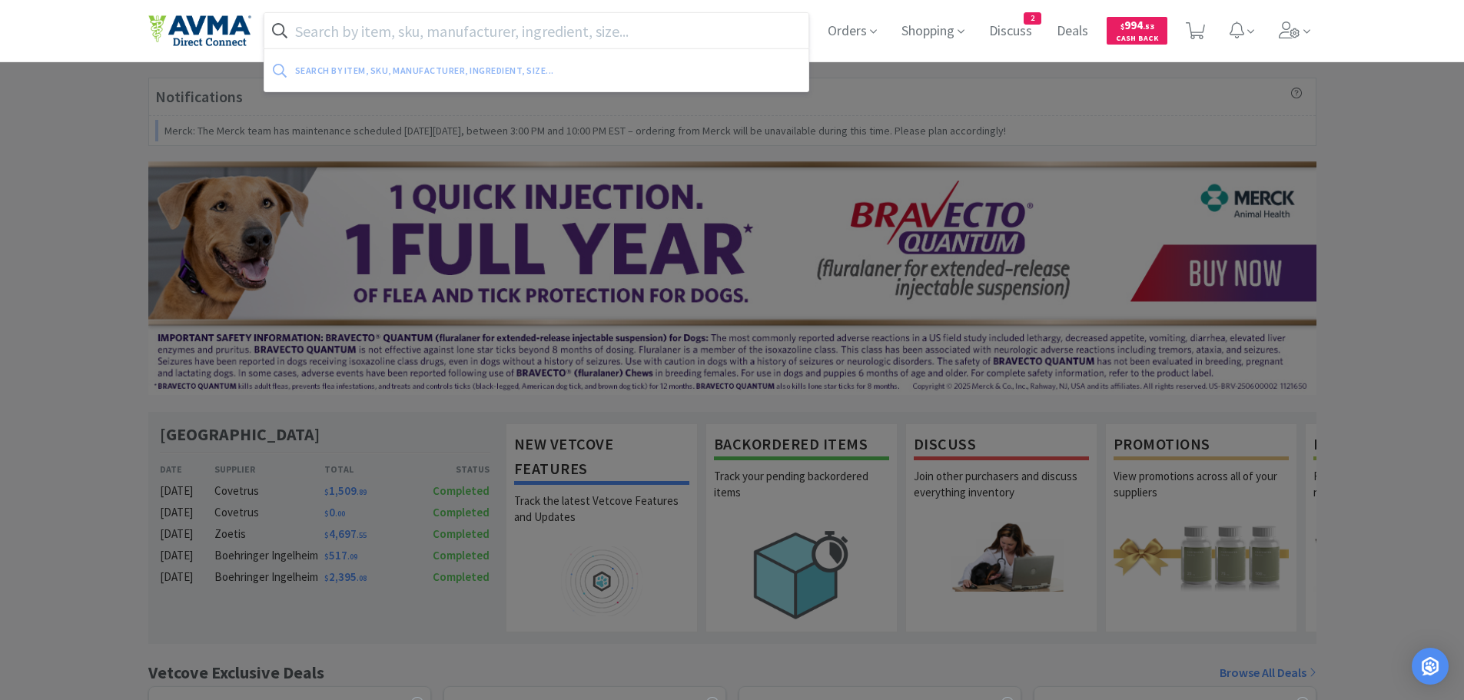
paste input "013241"
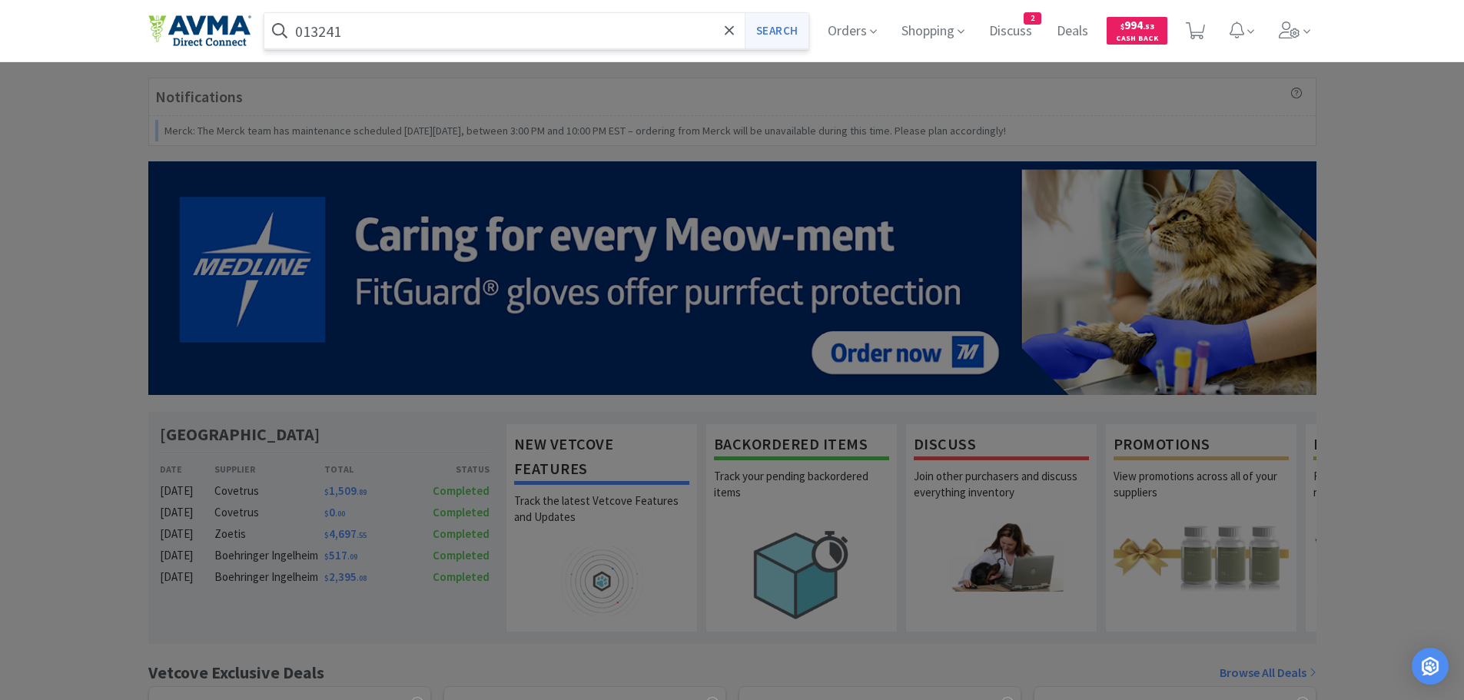
type input "013241"
click at [778, 32] on button "Search" at bounding box center [776, 30] width 64 height 35
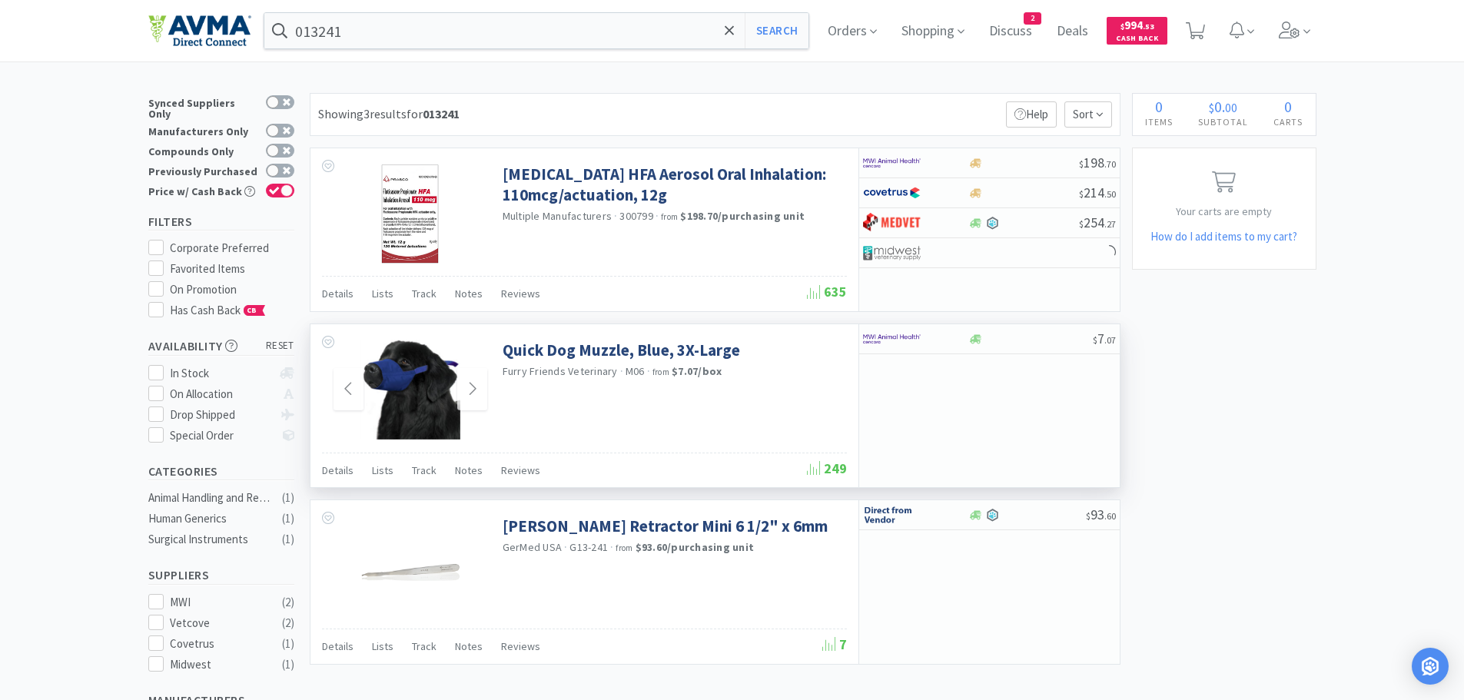
click at [406, 383] on img at bounding box center [410, 390] width 100 height 100
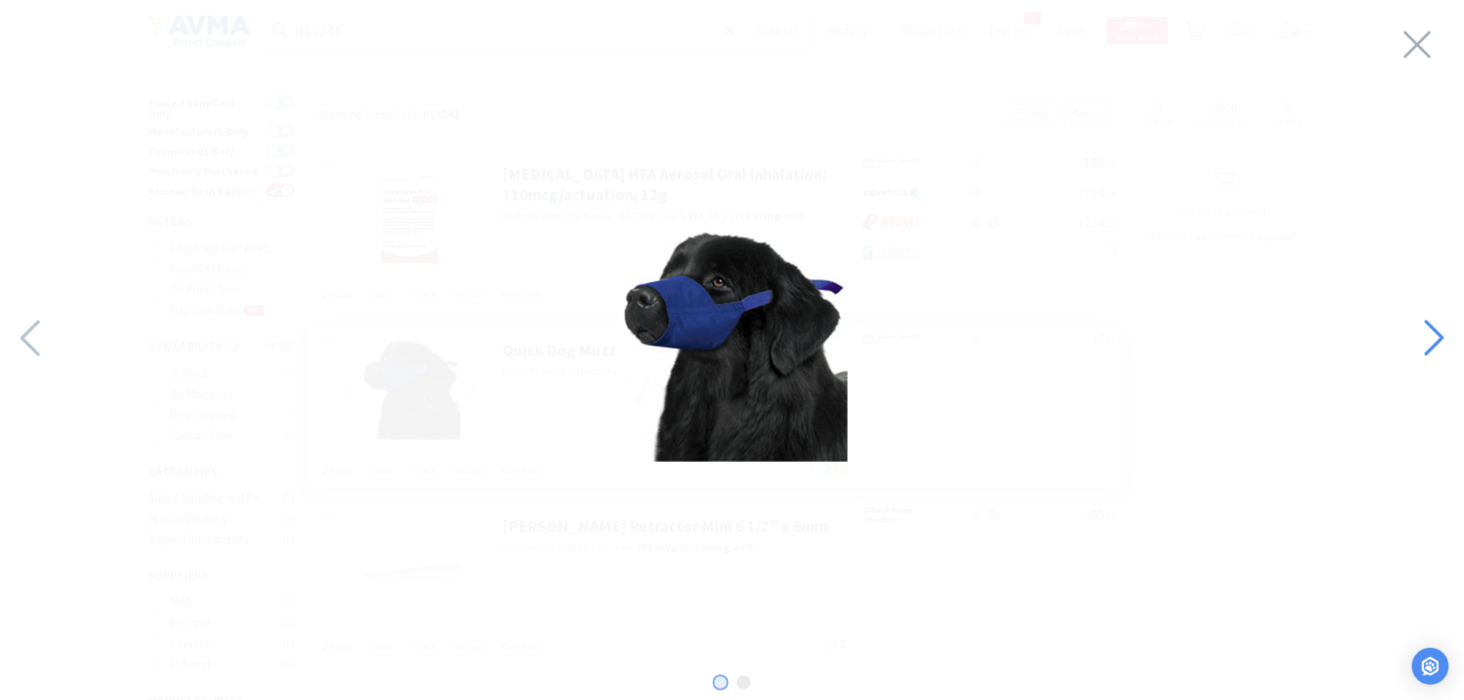
click at [1439, 333] on icon at bounding box center [1433, 338] width 19 height 36
click at [1418, 38] on icon at bounding box center [1417, 44] width 32 height 43
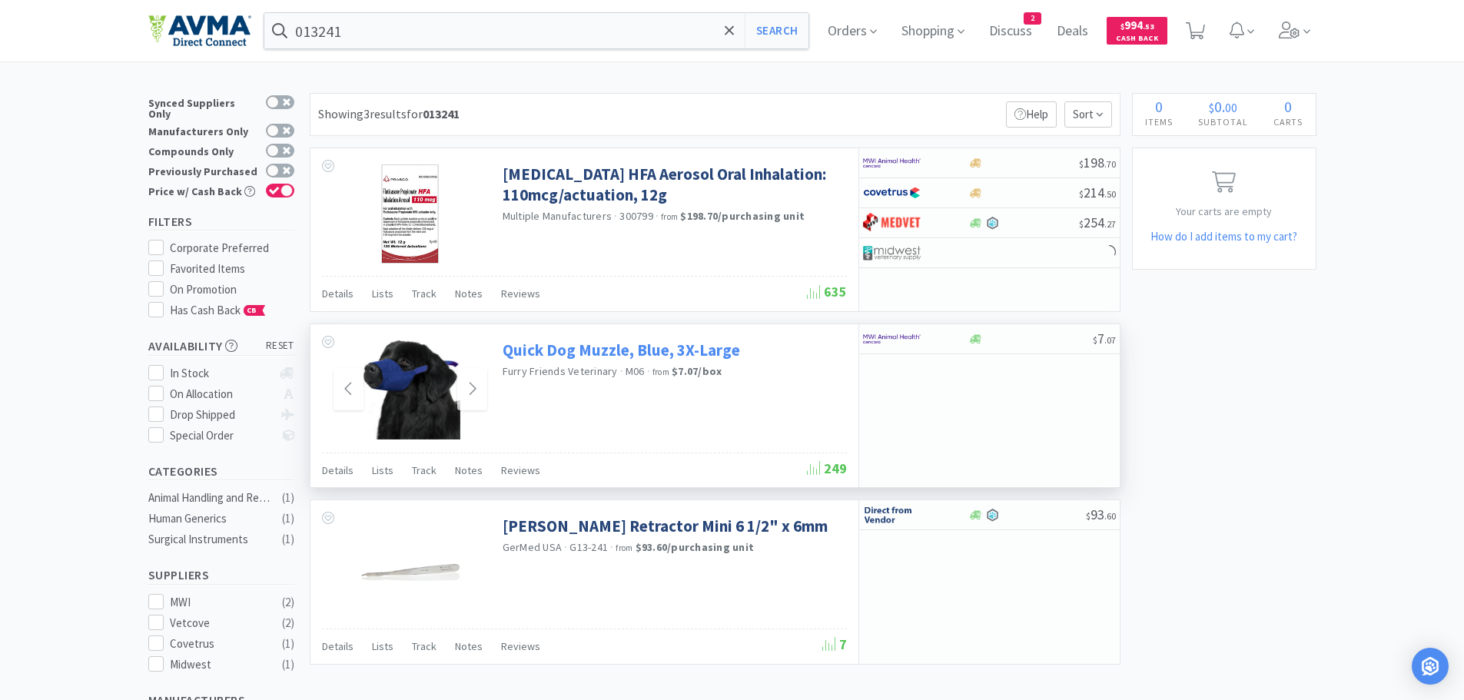
click at [625, 351] on link "Quick Dog Muzzle, Blue, 3X-Large" at bounding box center [620, 350] width 237 height 21
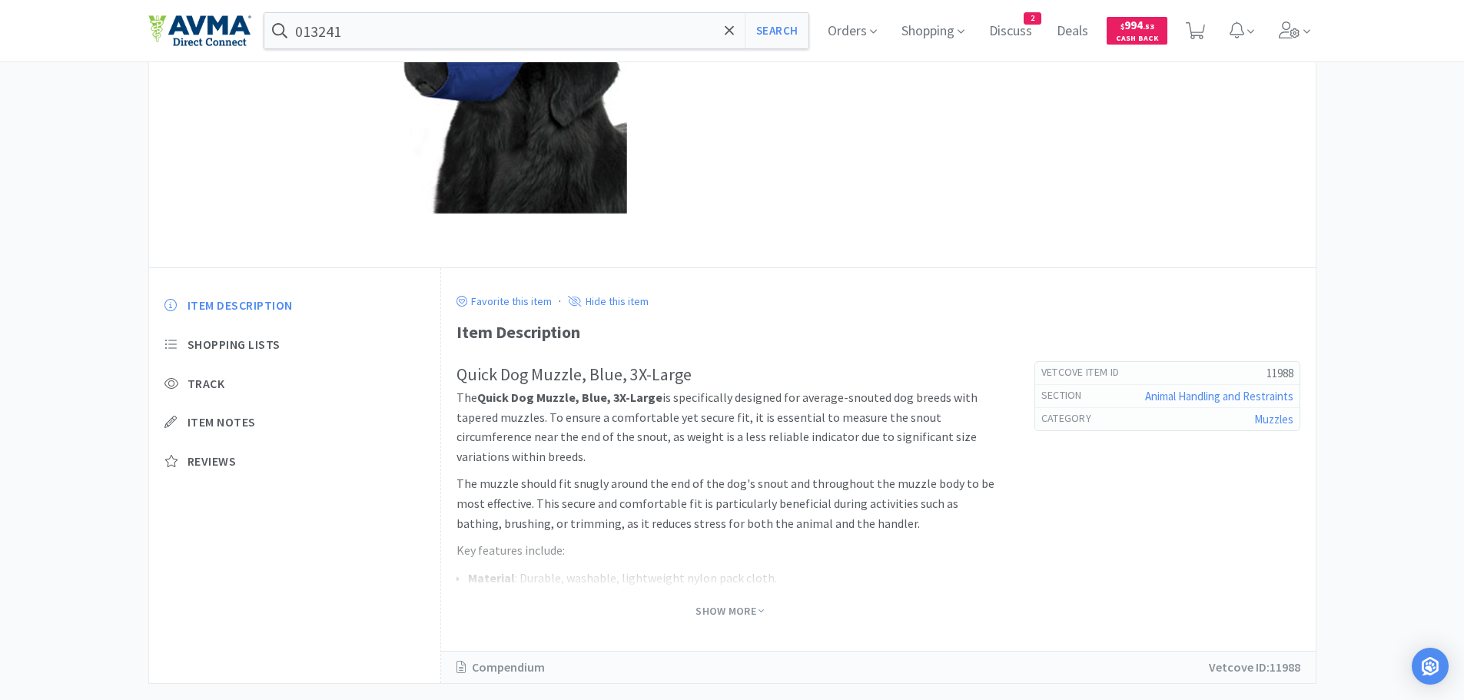
scroll to position [237, 0]
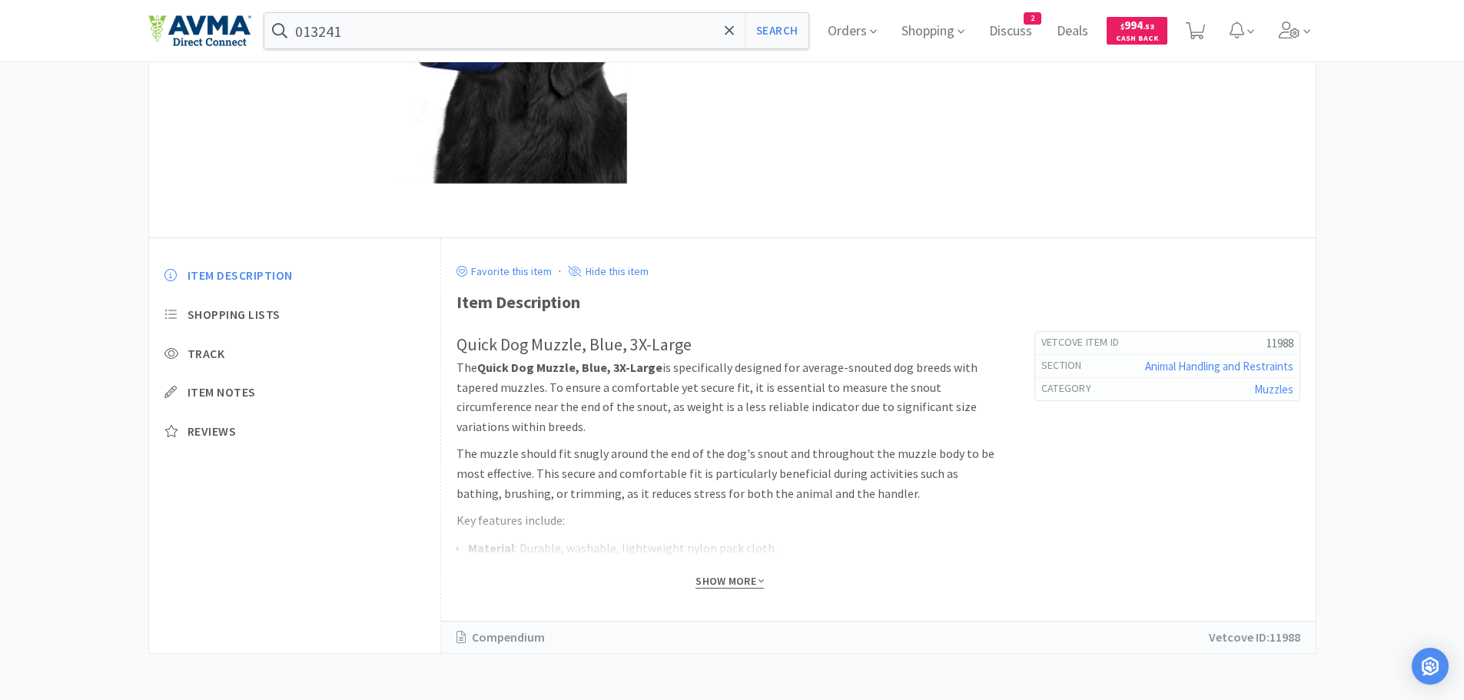
click at [721, 580] on span "Show More" at bounding box center [729, 581] width 68 height 15
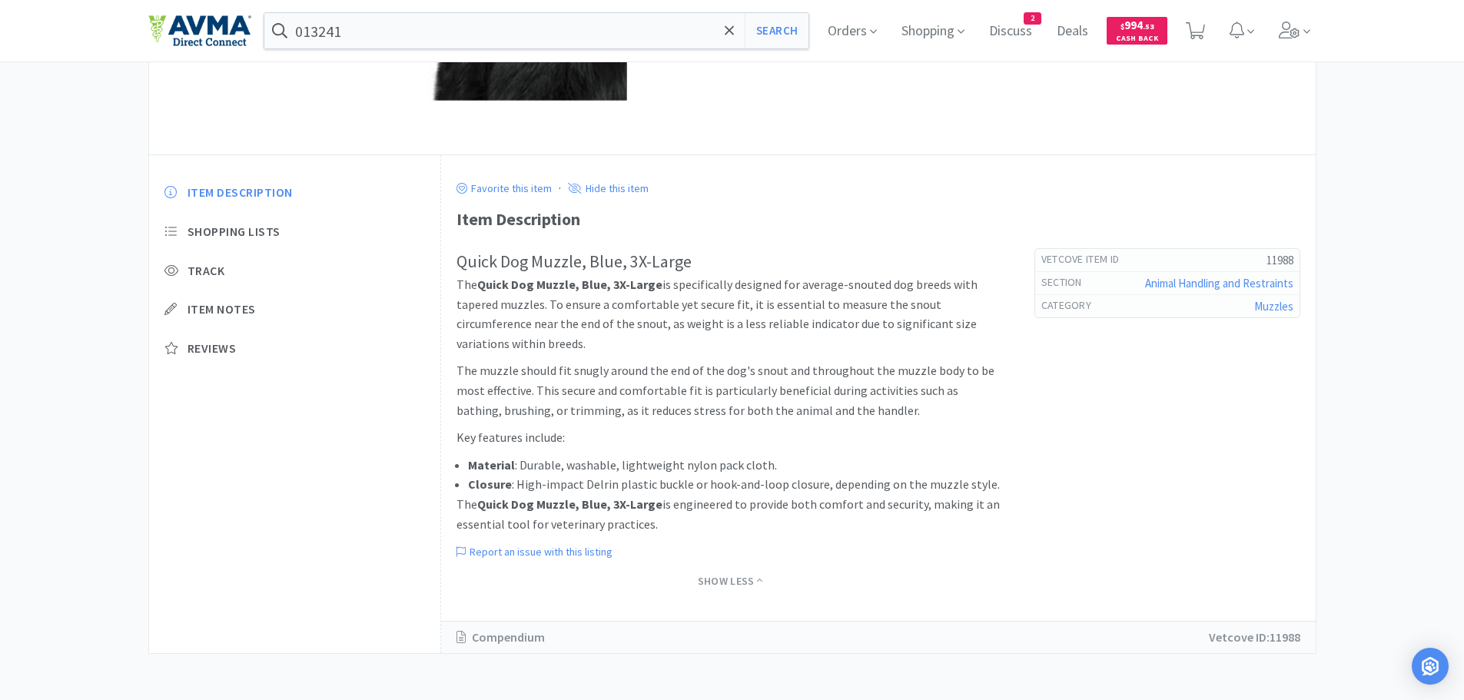
scroll to position [0, 0]
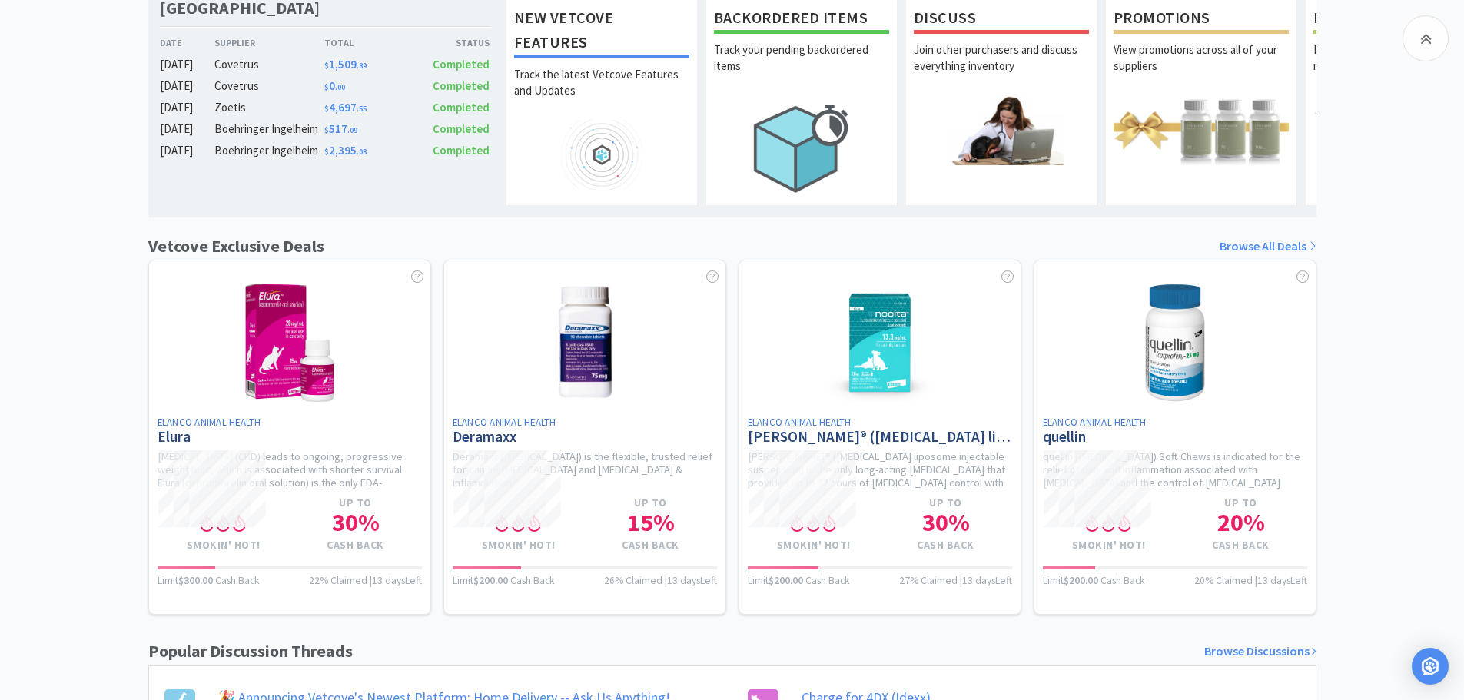
scroll to position [513, 0]
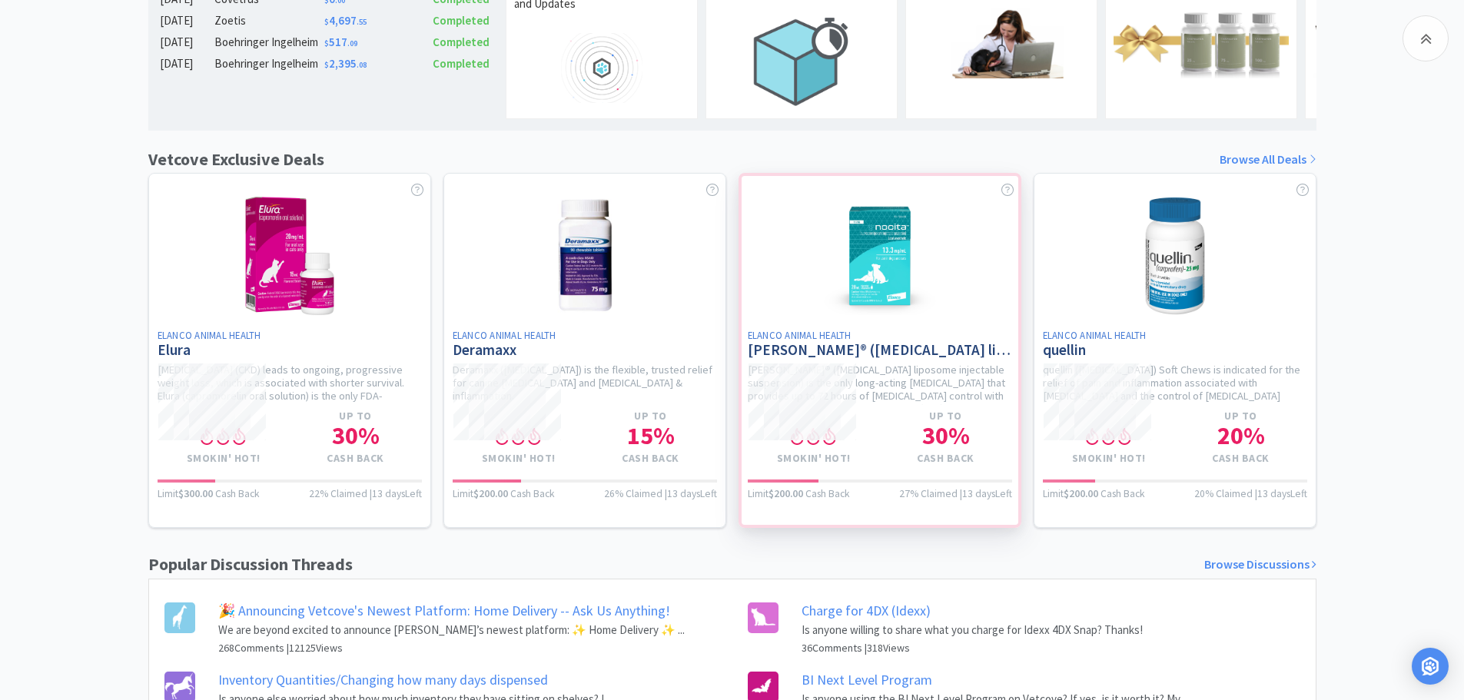
click at [884, 269] on div at bounding box center [879, 350] width 283 height 355
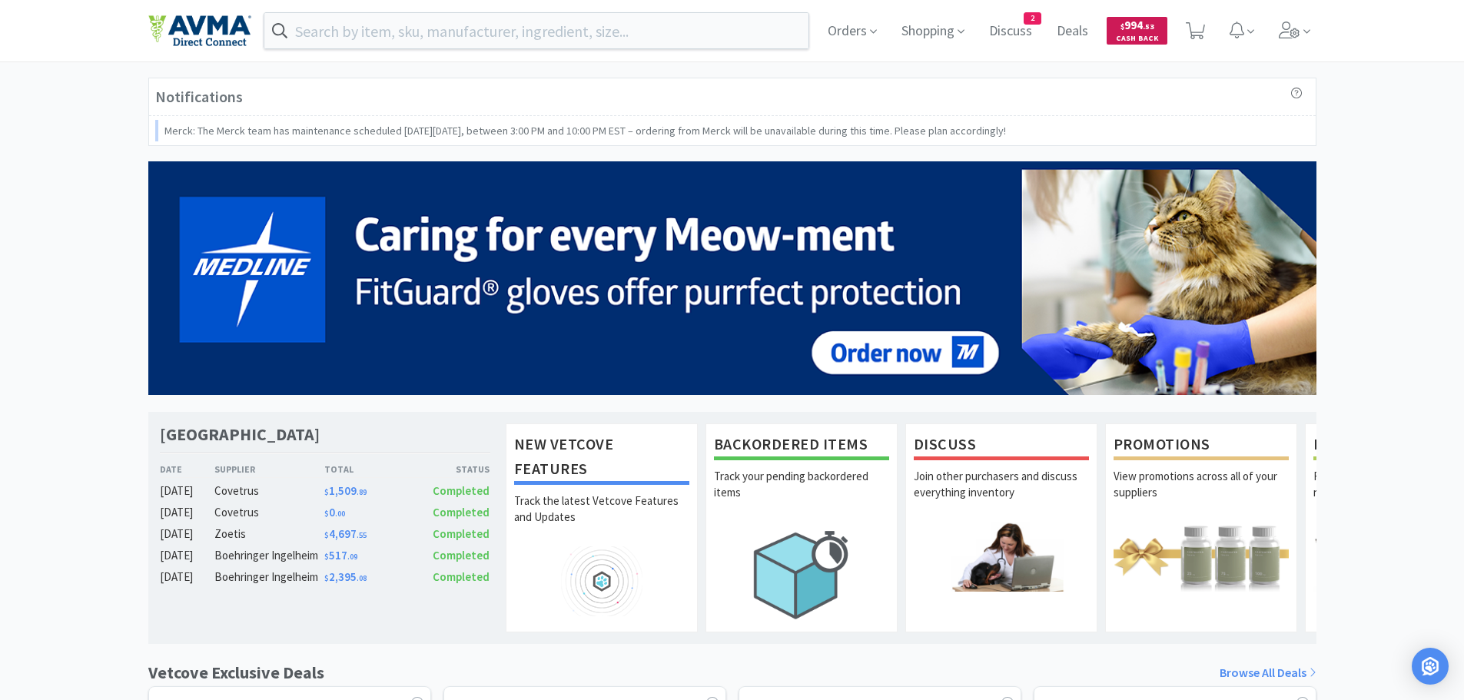
click at [1132, 22] on span "$ 994 . 53" at bounding box center [1137, 25] width 34 height 15
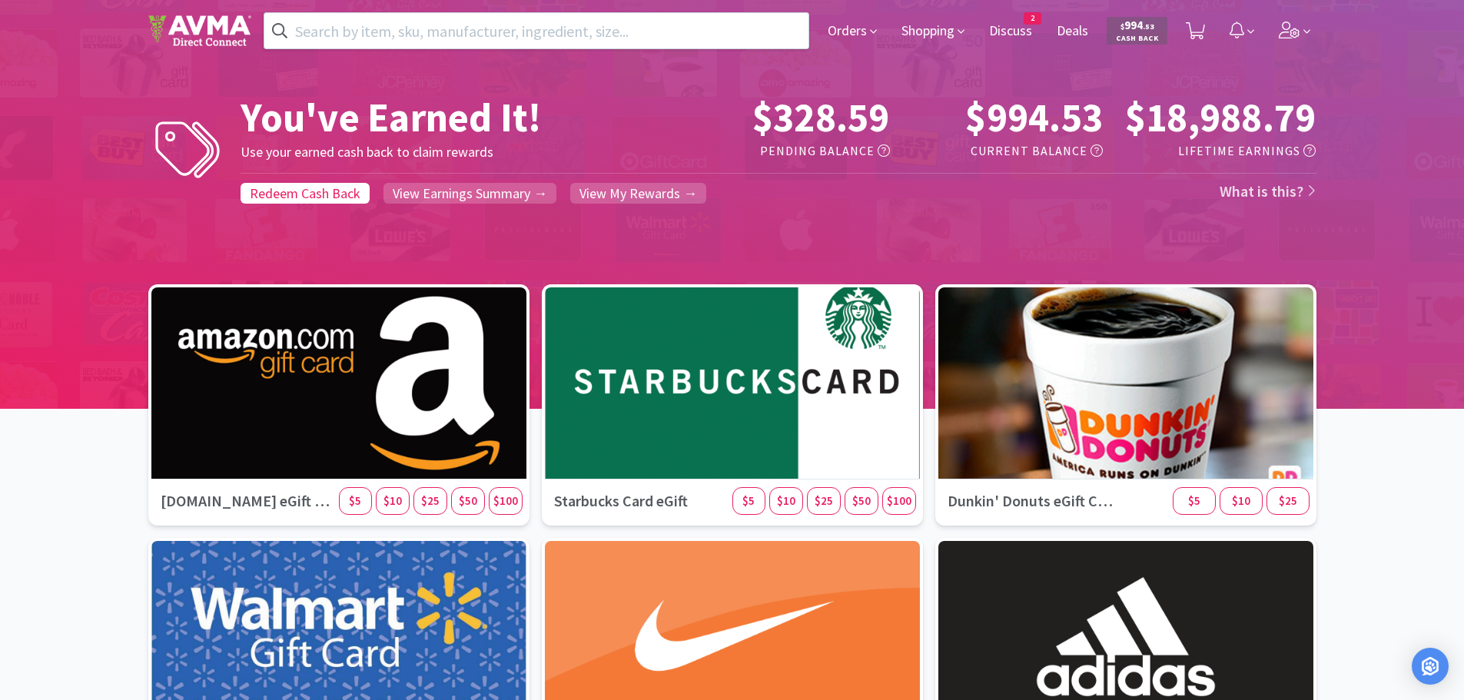
click at [1056, 221] on div "You've Earned It! Use your earned cash back to claim rewards $328.59 Pending Ba…" at bounding box center [732, 283] width 1464 height 611
click at [1043, 123] on span "$994.53" at bounding box center [1034, 117] width 138 height 50
click at [335, 197] on span "Redeem Cash Back" at bounding box center [305, 193] width 111 height 18
click at [326, 195] on span "Redeem Cash Back" at bounding box center [305, 193] width 111 height 18
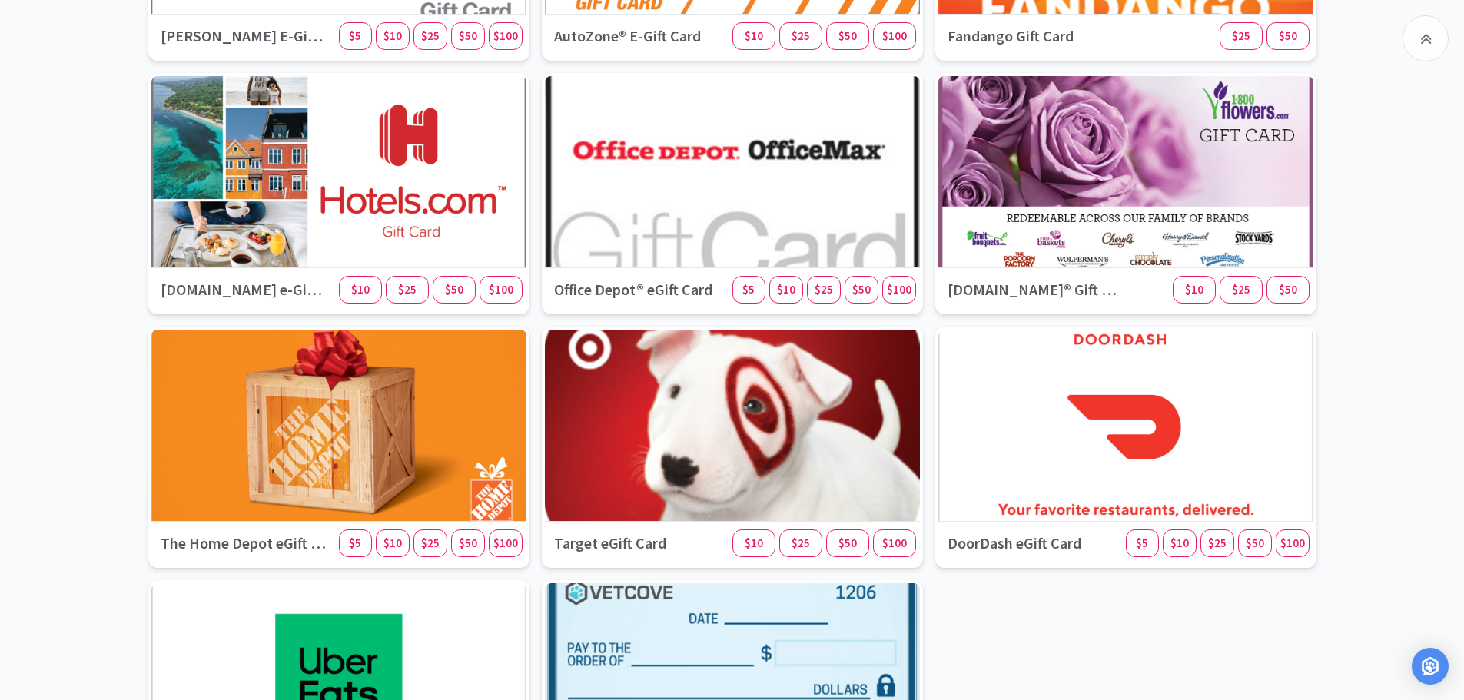
scroll to position [1766, 0]
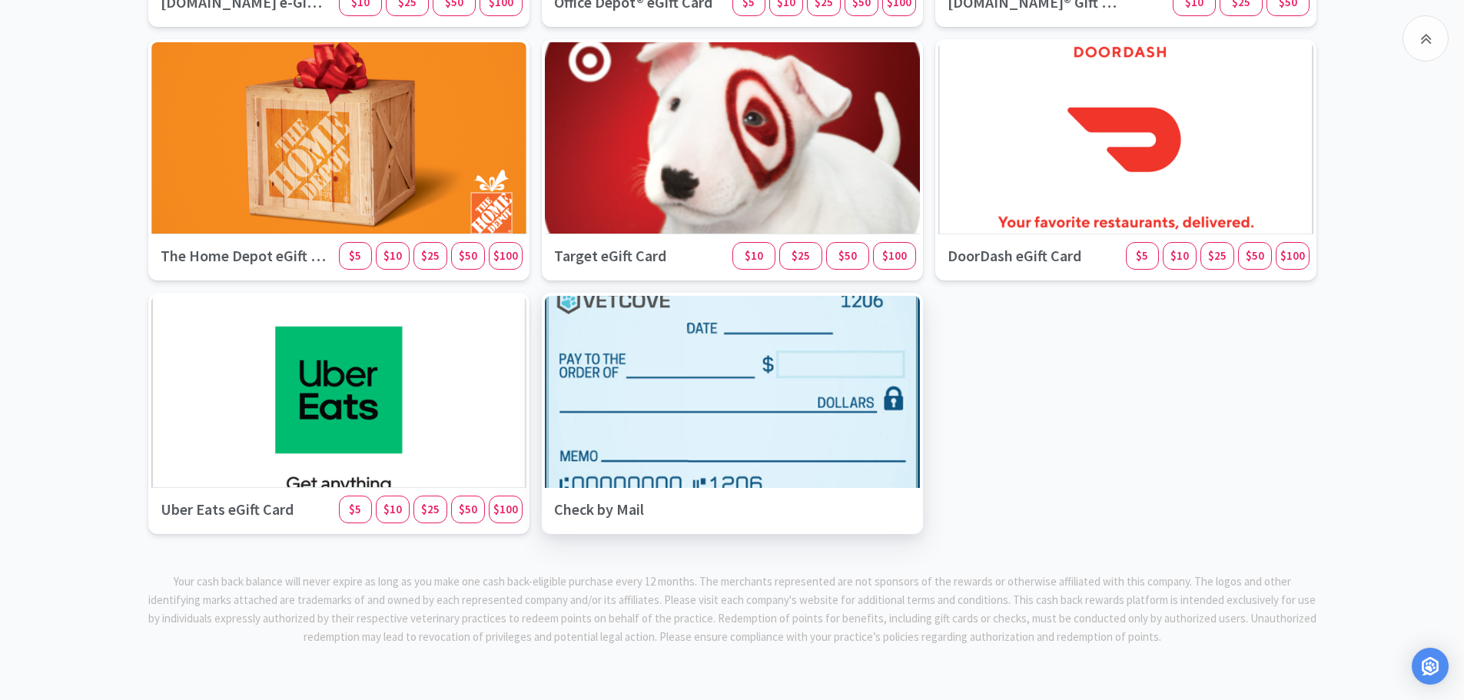
click at [713, 458] on div at bounding box center [731, 392] width 393 height 202
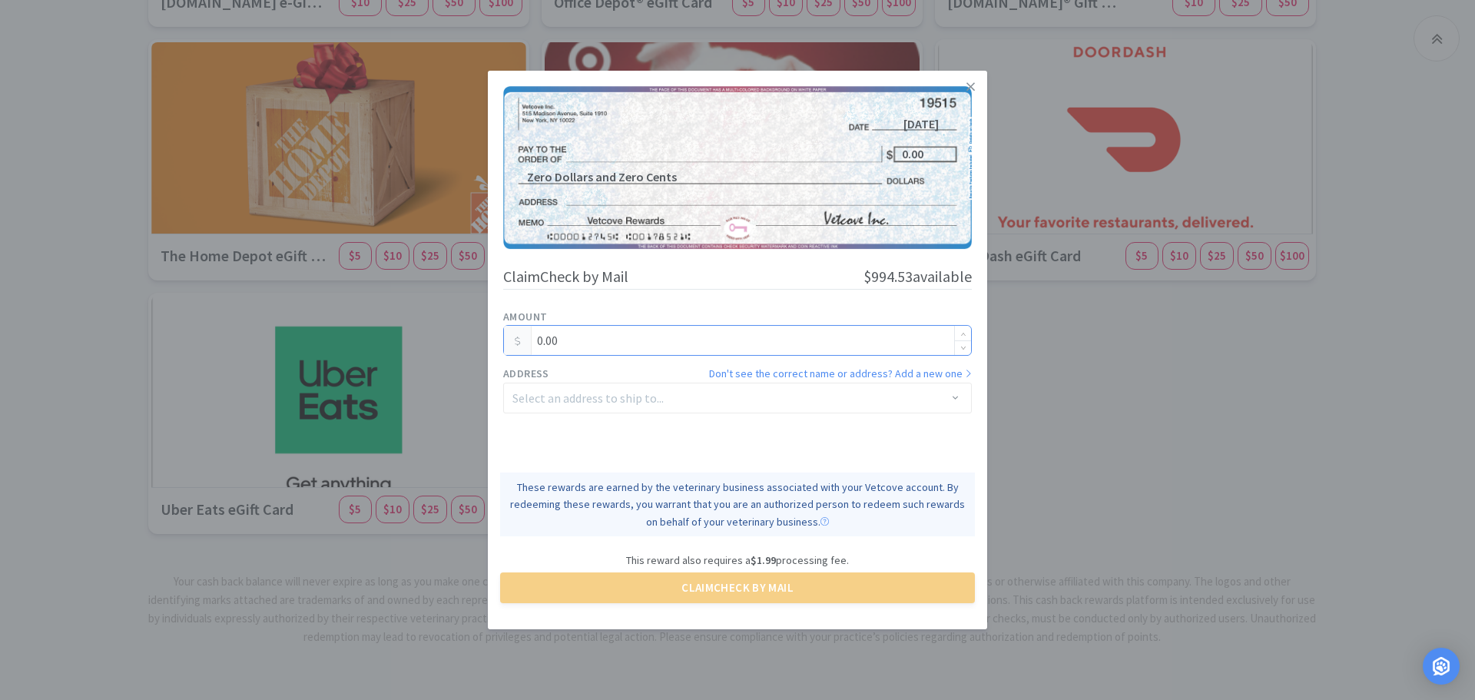
click at [565, 340] on input "0.00" at bounding box center [737, 340] width 467 height 29
type input "0"
click at [720, 396] on div "Select an address to ship to..." at bounding box center [728, 397] width 433 height 15
type input "992.54"
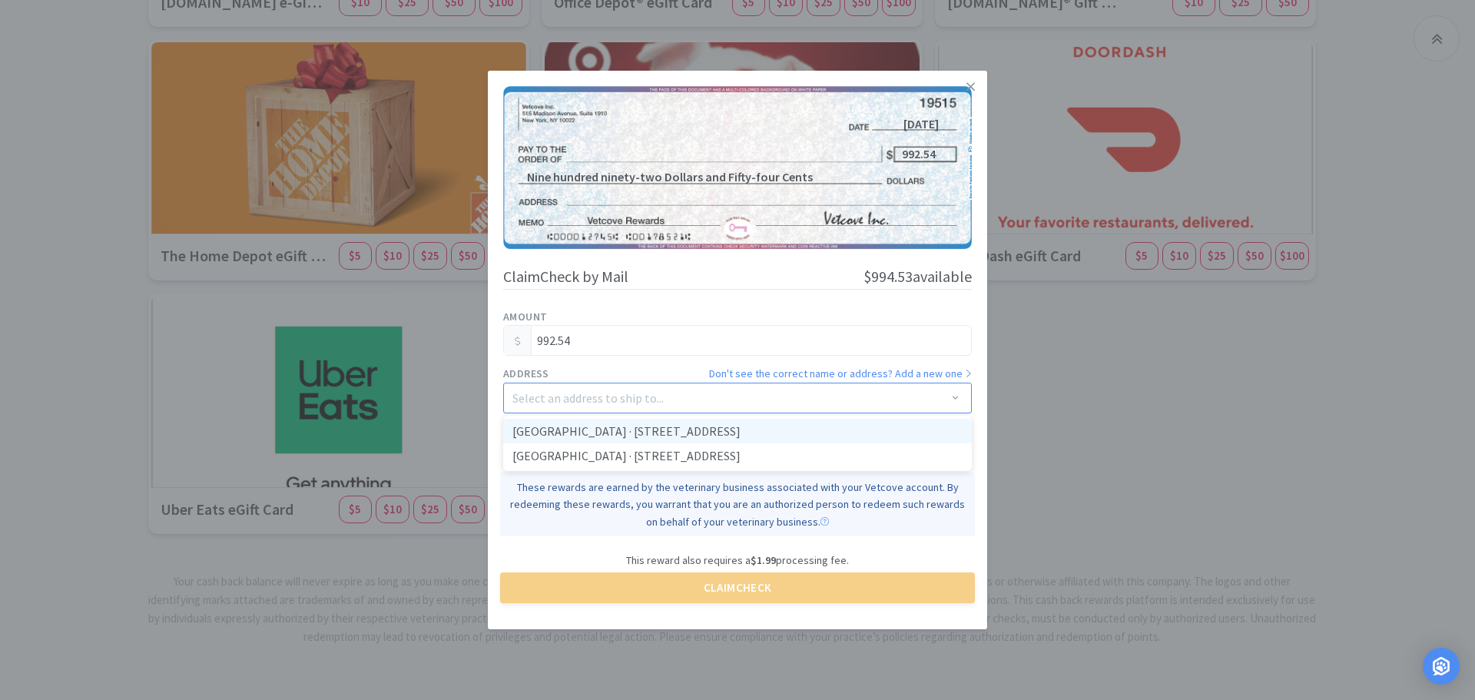
click at [722, 433] on li "IMPERIAL ANIMAL HOSPITAL · 6227 US HIGHWAY 61 67 IMPERIAL, MO 63052" at bounding box center [737, 431] width 469 height 25
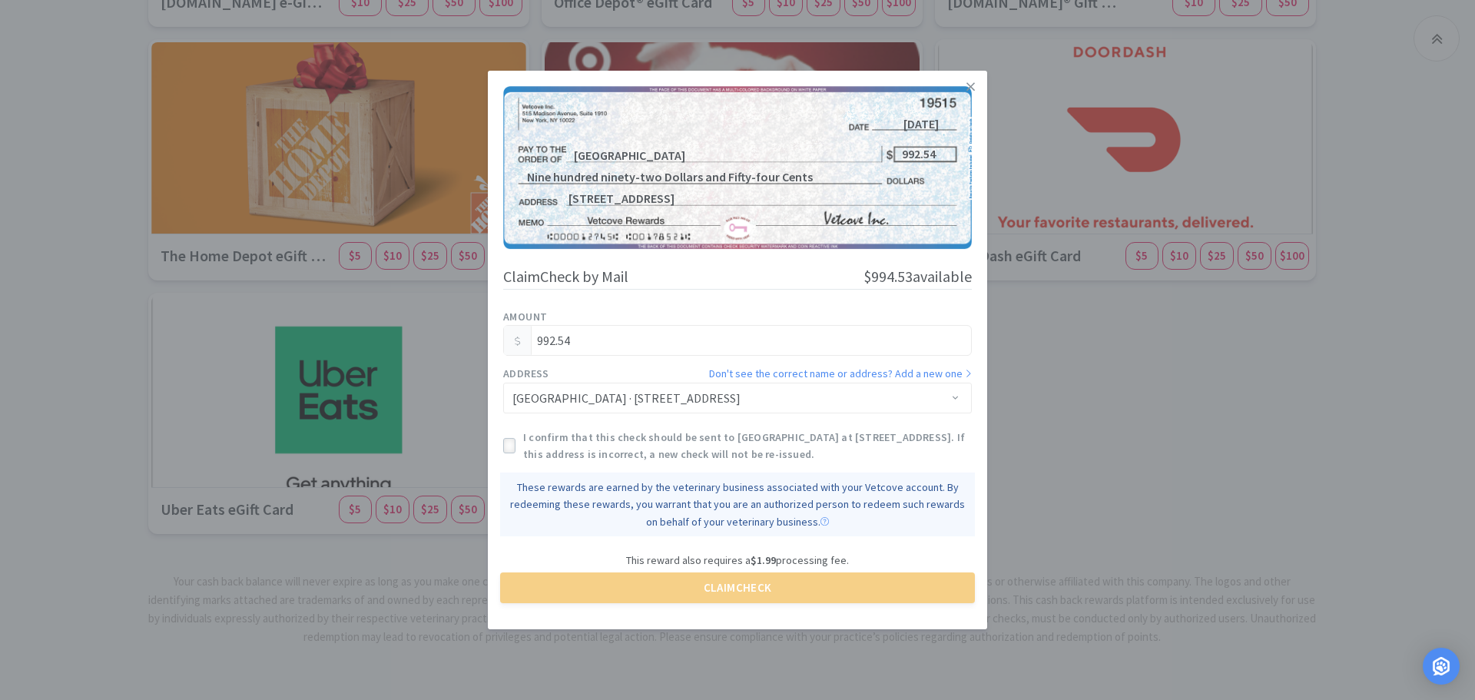
click at [506, 445] on icon at bounding box center [509, 446] width 11 height 11
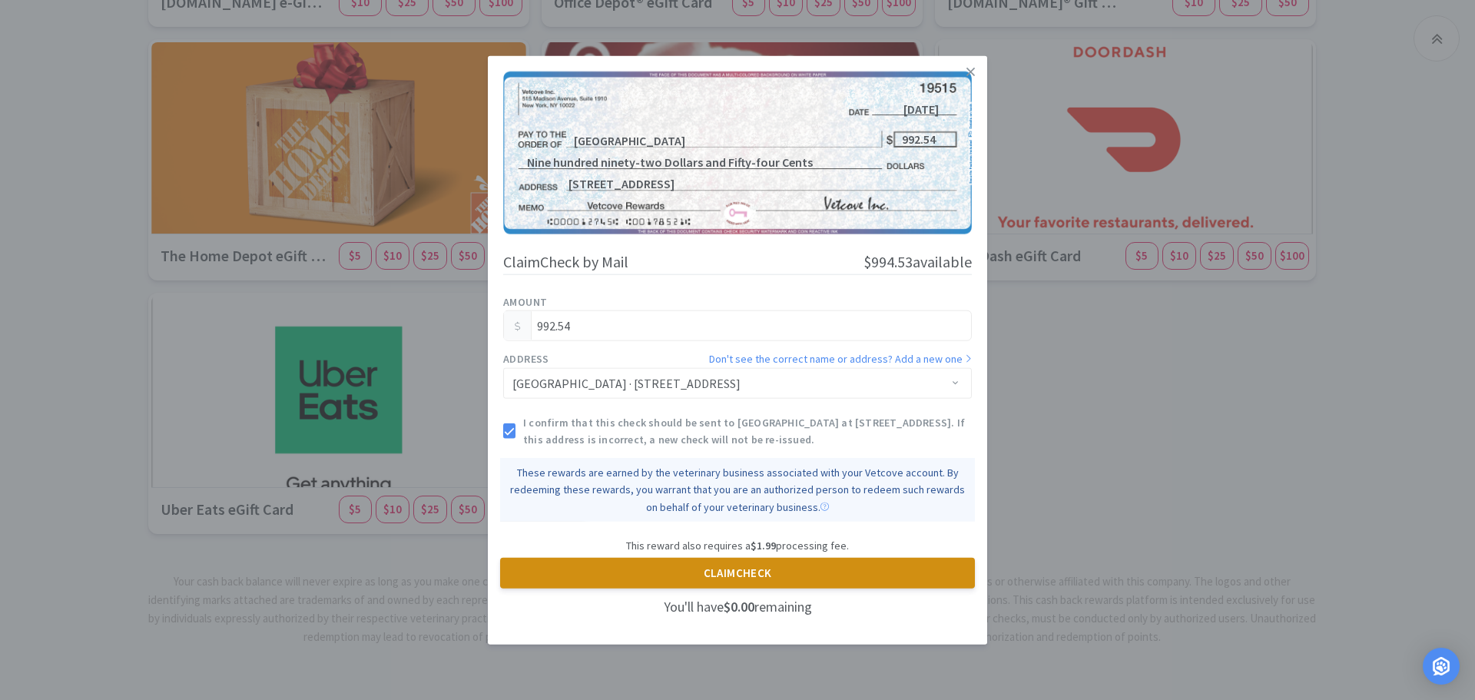
click at [786, 573] on button "Claim Check" at bounding box center [737, 573] width 475 height 31
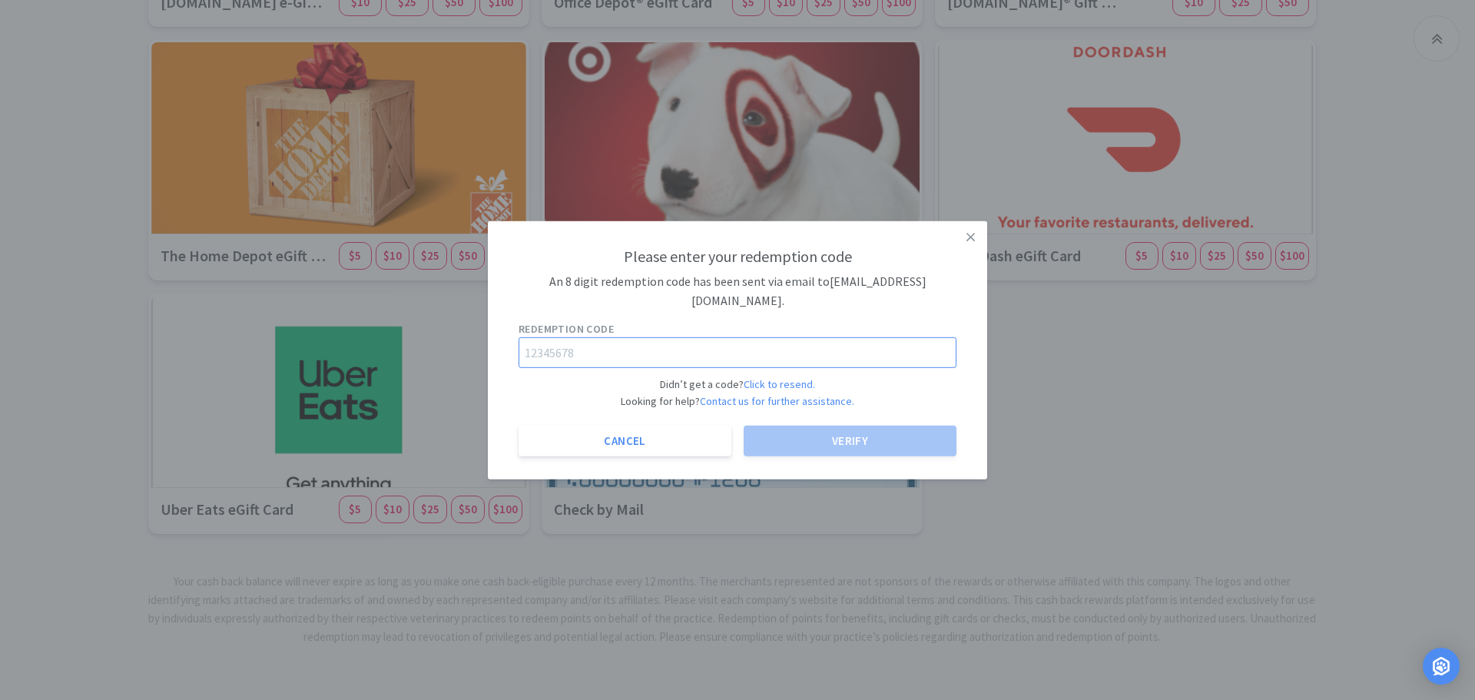
click at [624, 340] on input "text" at bounding box center [738, 352] width 438 height 31
paste input "36606844"
type input "36606844"
click at [831, 432] on button "Verify" at bounding box center [850, 441] width 213 height 31
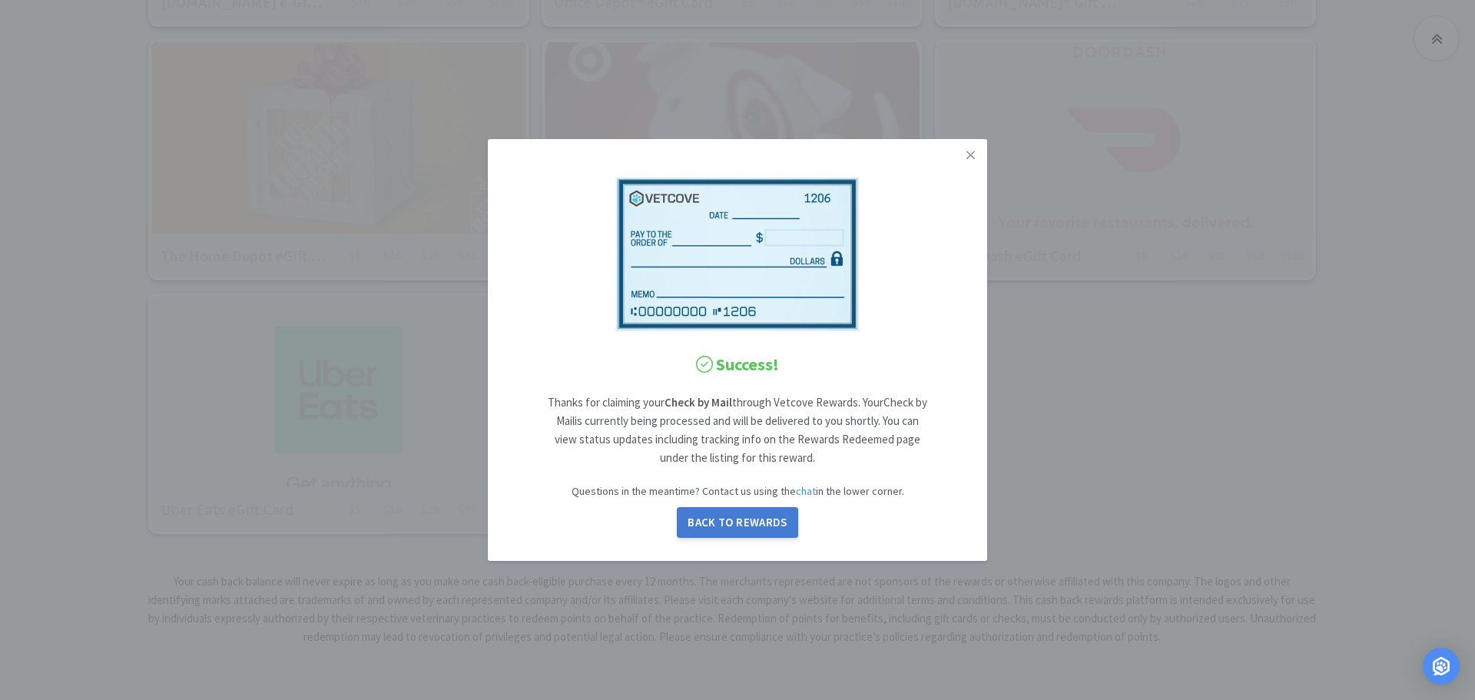
click at [733, 520] on button "Back to Rewards" at bounding box center [737, 522] width 121 height 31
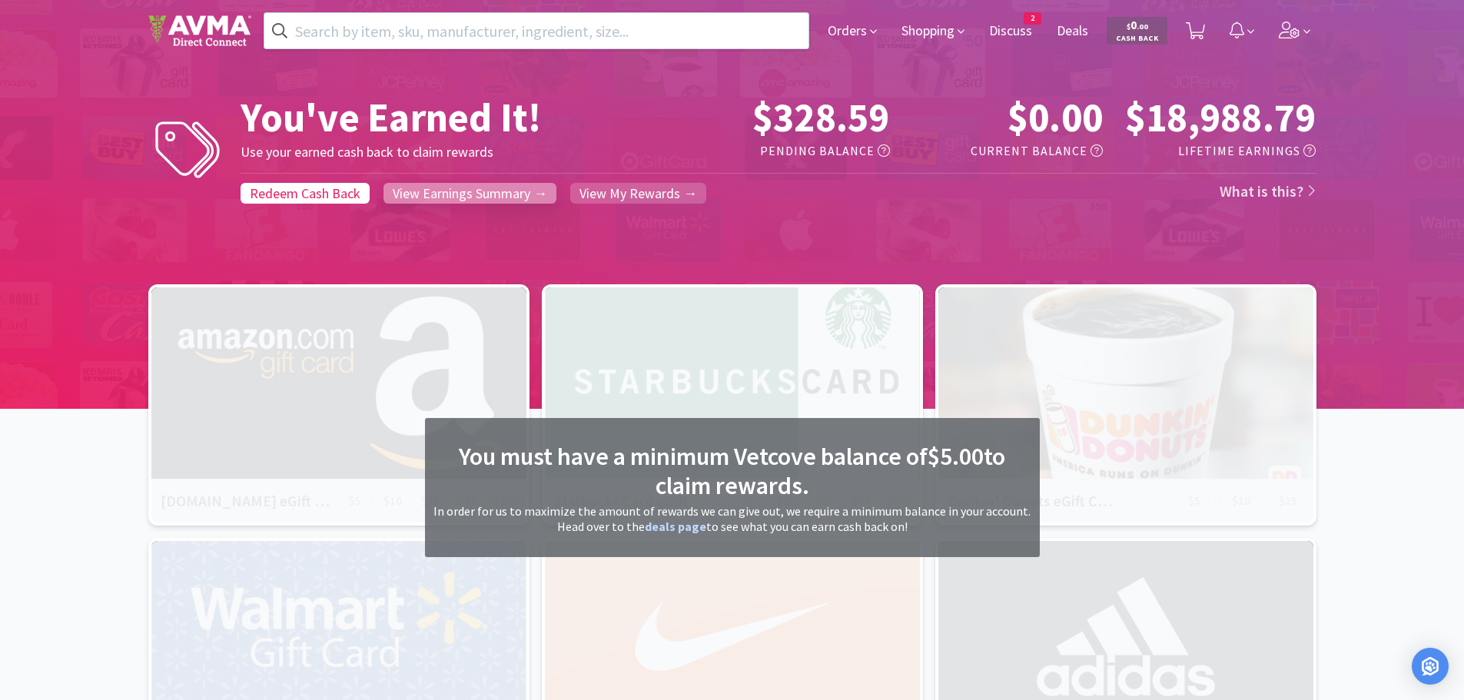
click at [524, 190] on span "View Earnings Summary →" at bounding box center [470, 193] width 154 height 18
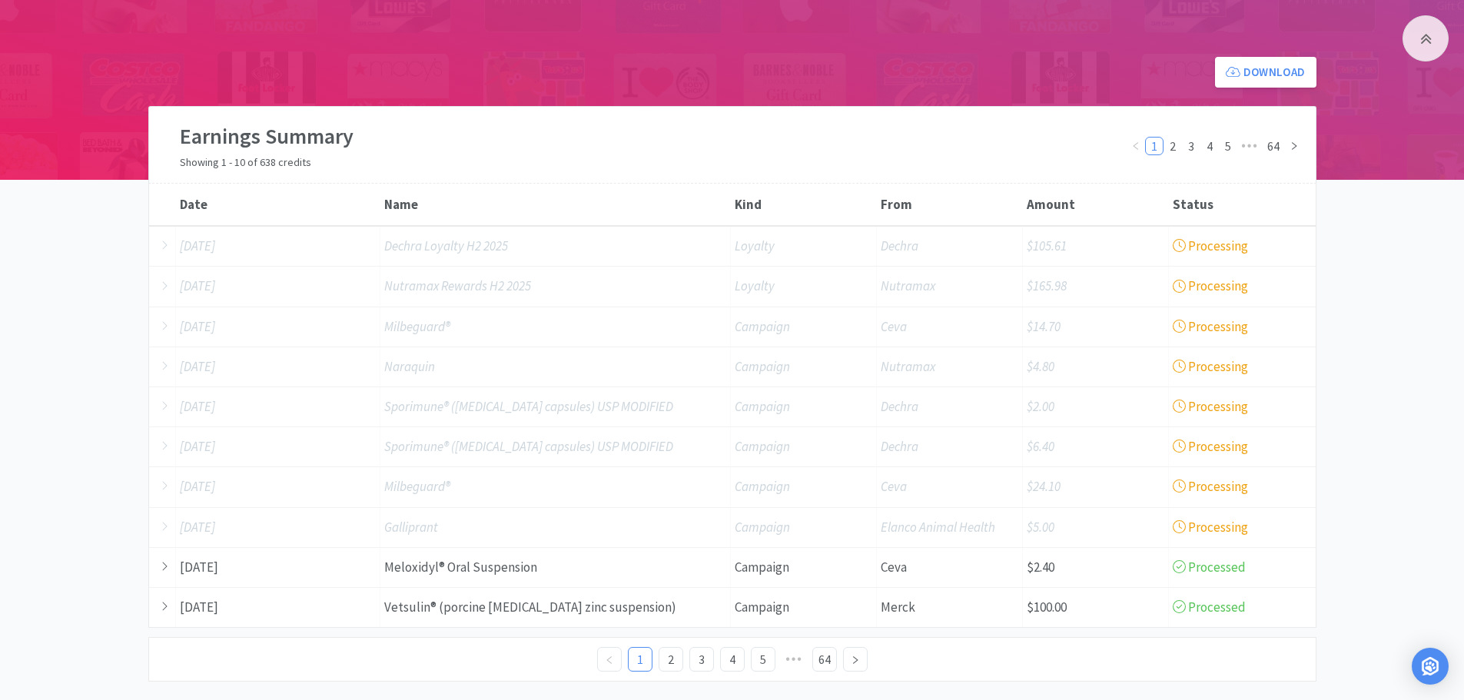
scroll to position [234, 0]
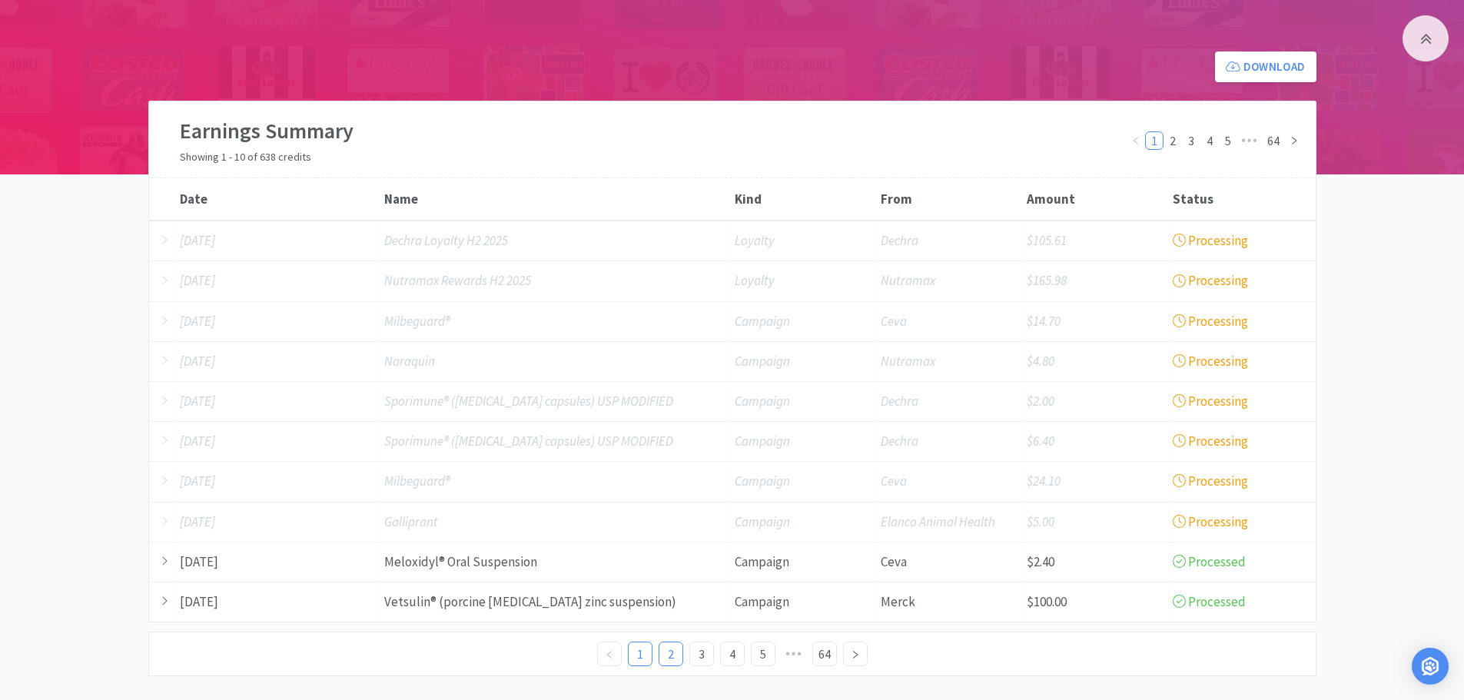
click at [667, 655] on link "2" at bounding box center [670, 653] width 23 height 23
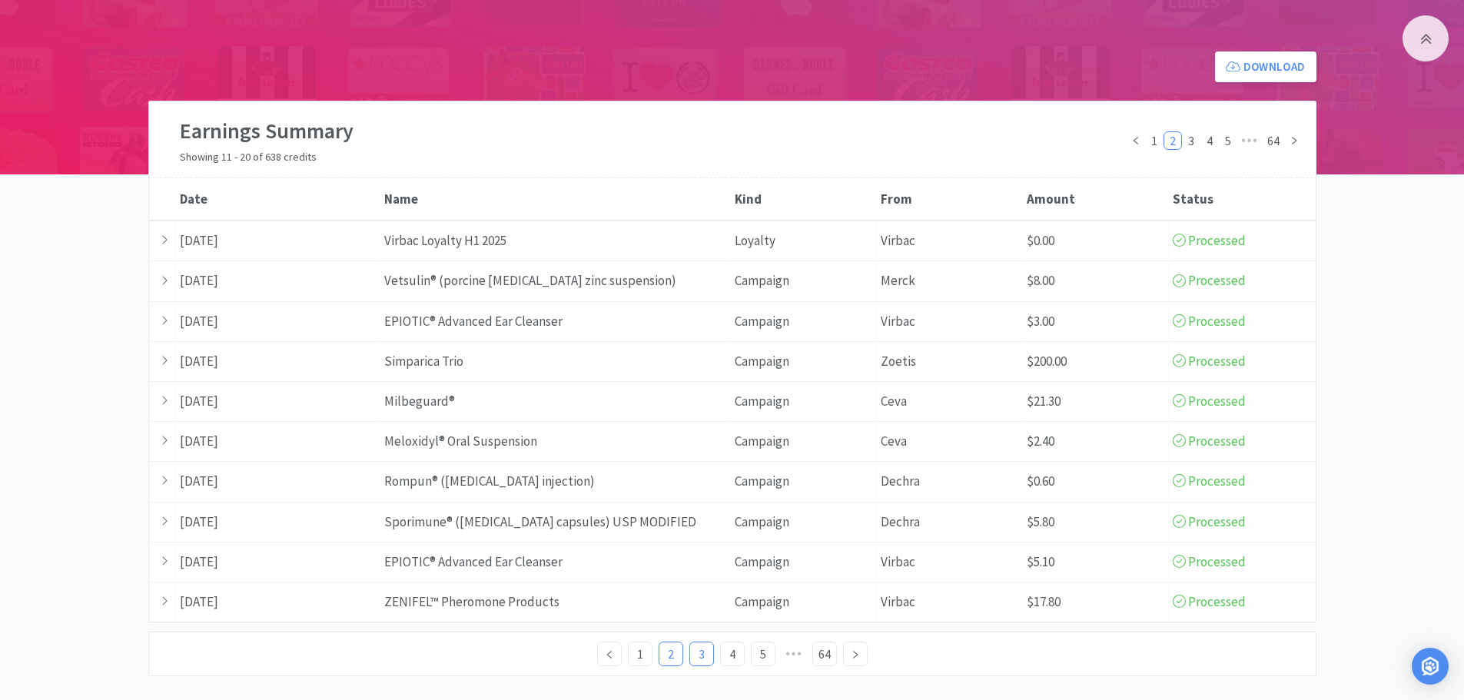
click at [696, 658] on link "3" at bounding box center [701, 653] width 23 height 23
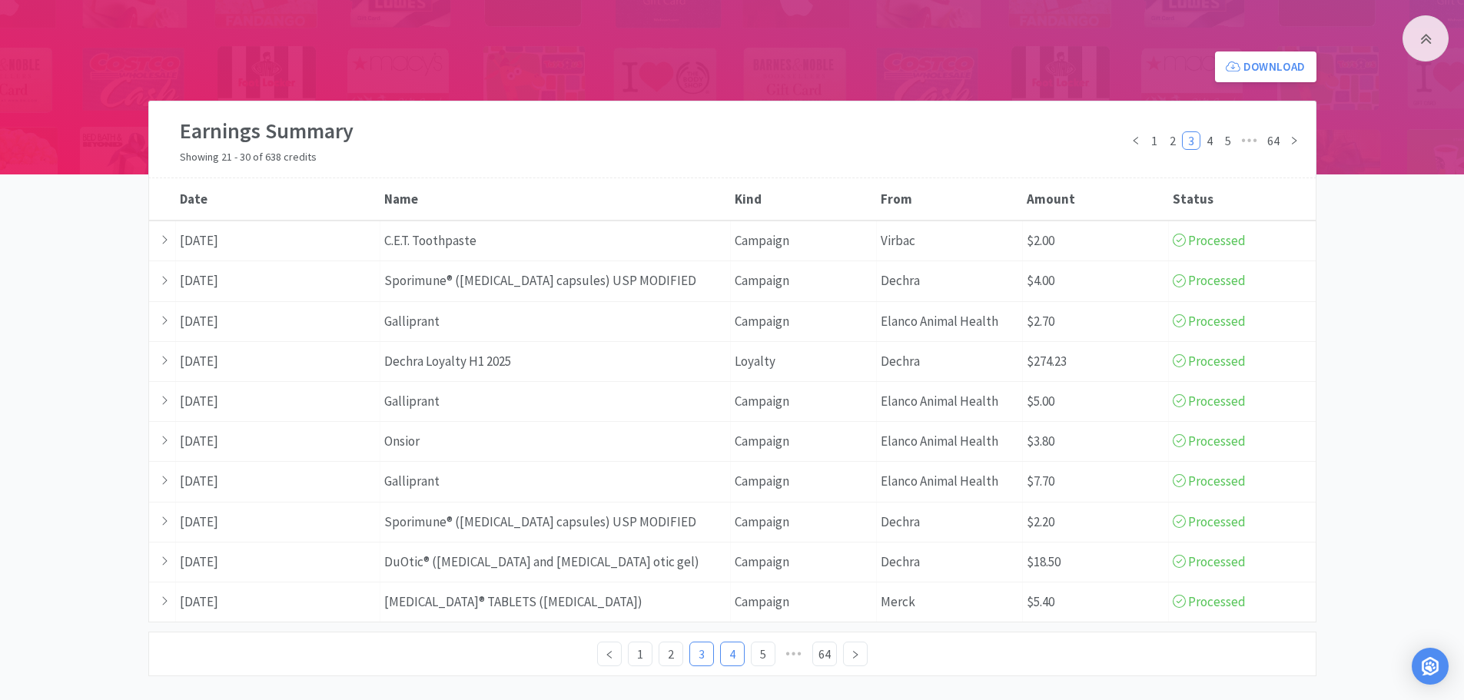
click at [732, 655] on link "4" at bounding box center [732, 653] width 23 height 23
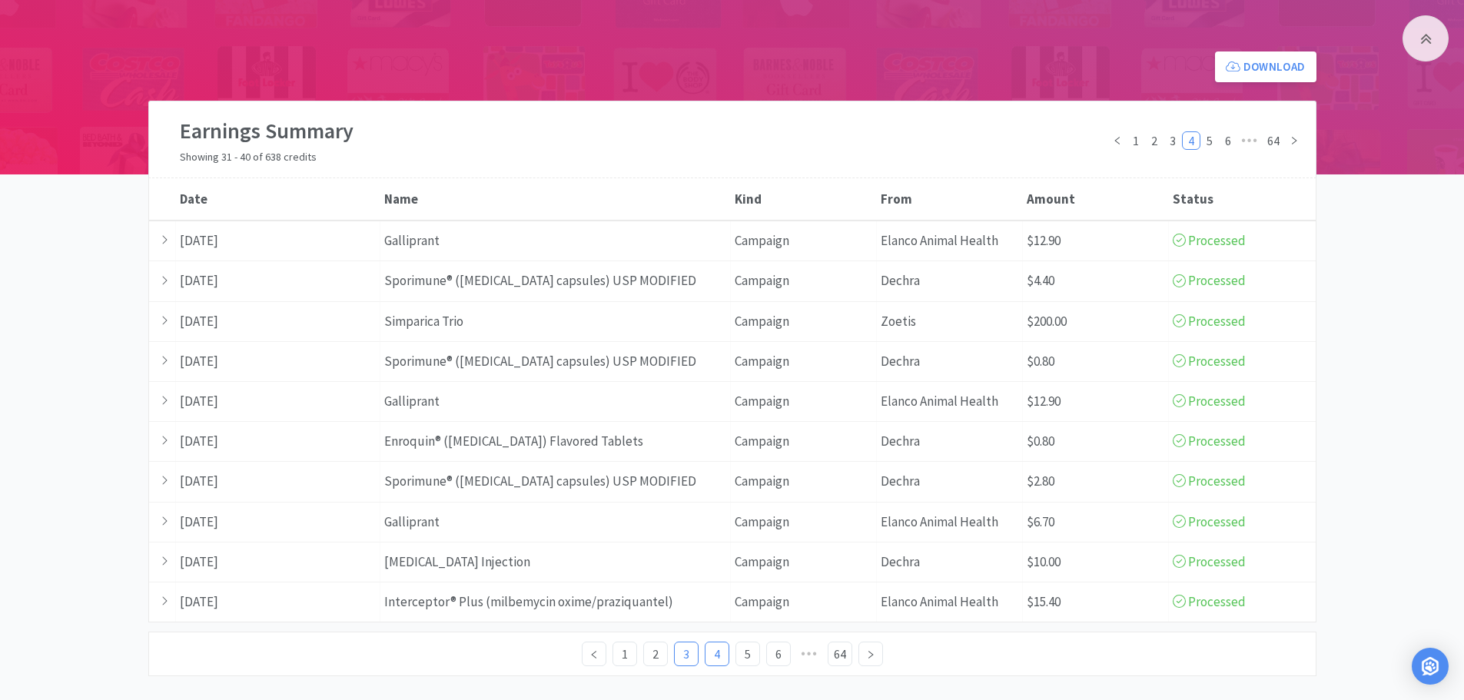
click at [683, 652] on link "3" at bounding box center [686, 653] width 23 height 23
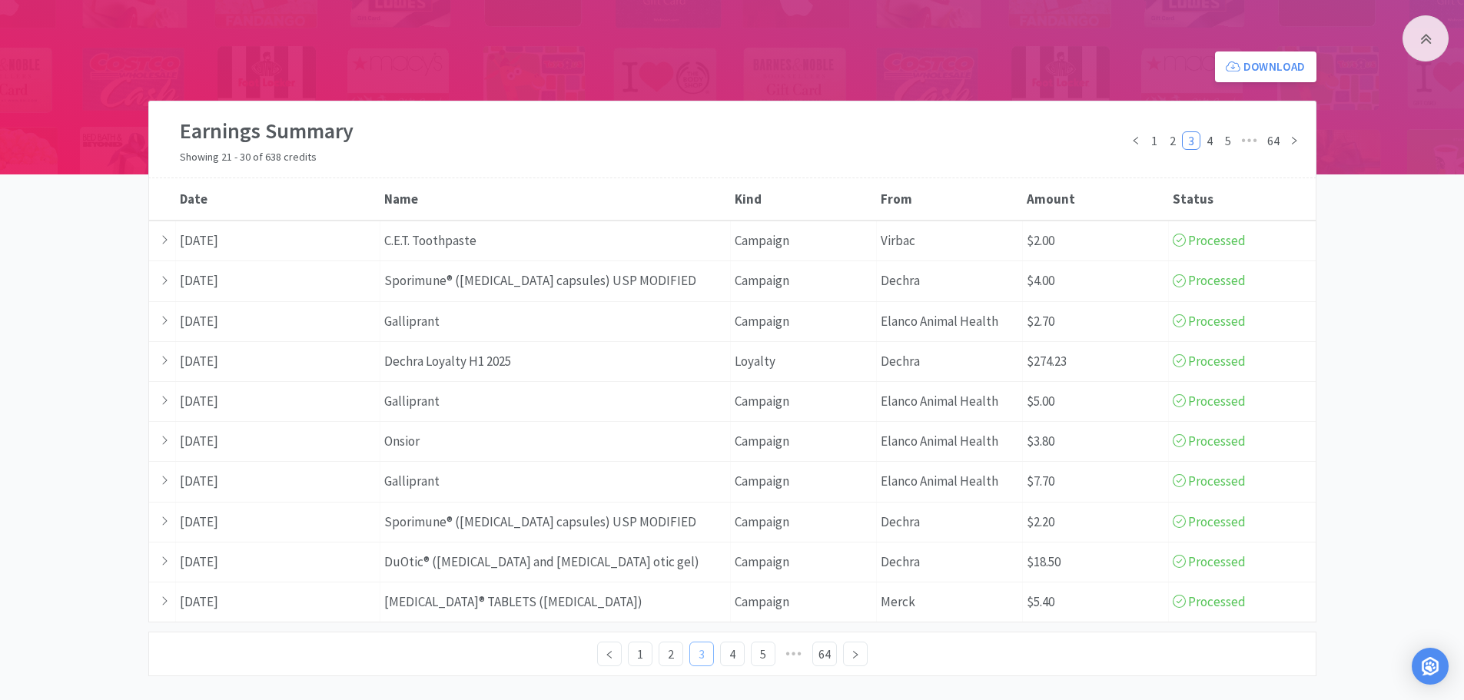
click at [683, 652] on ul "1 2 3 4 5 ••• 64" at bounding box center [732, 654] width 270 height 25
click at [666, 652] on link "2" at bounding box center [670, 653] width 23 height 23
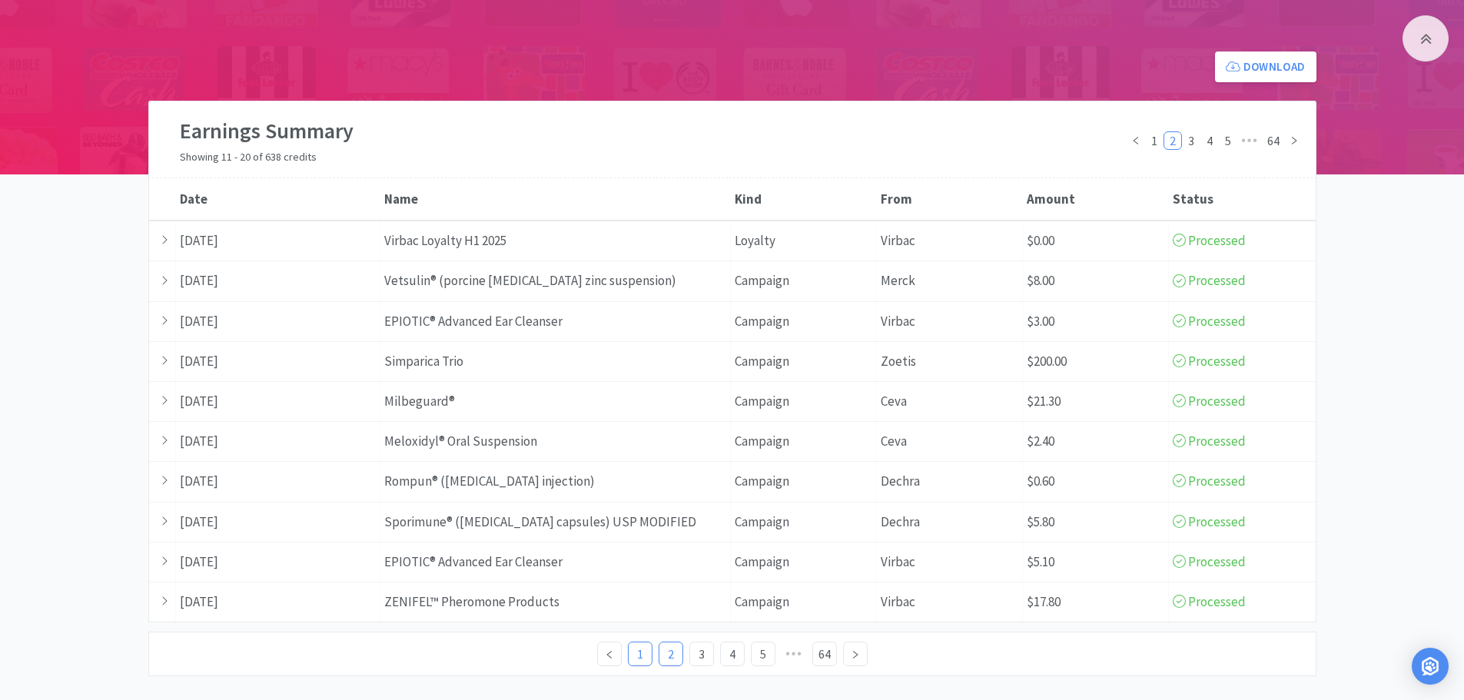
click at [635, 657] on link "1" at bounding box center [639, 653] width 23 height 23
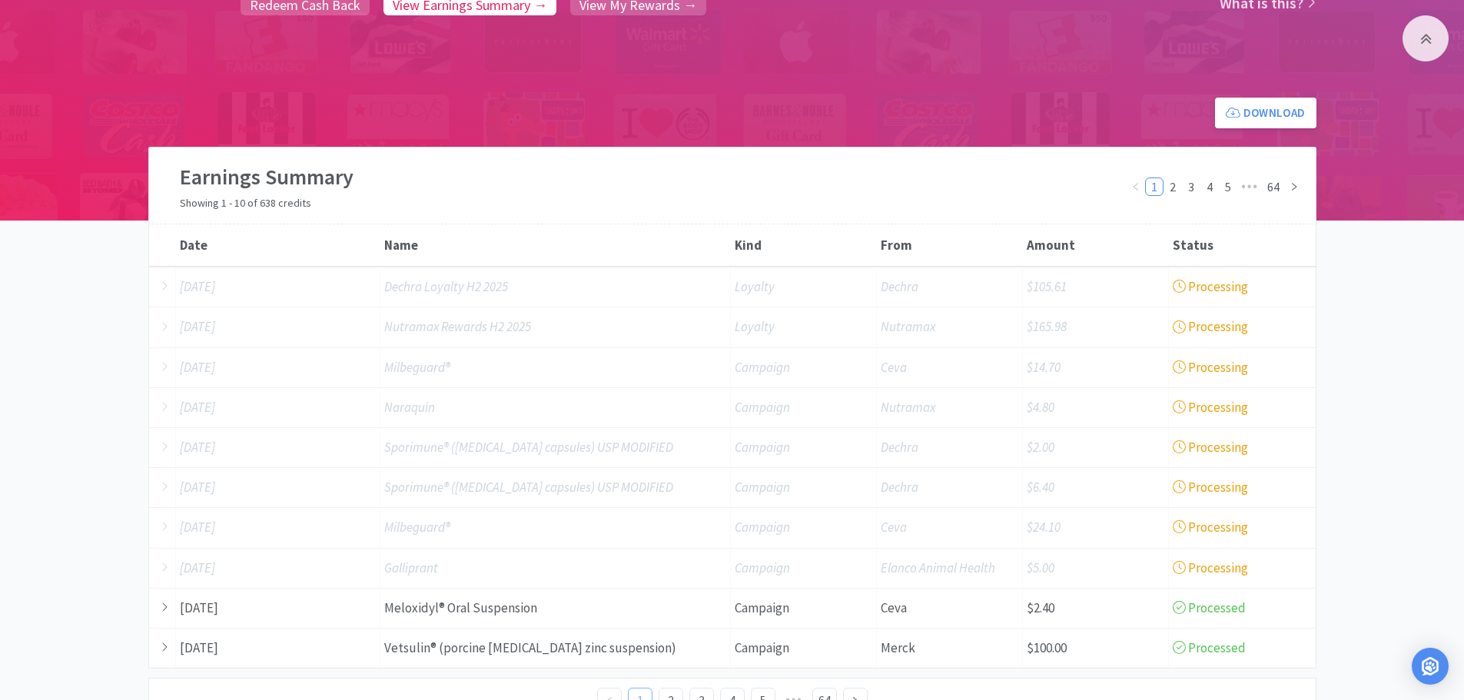
scroll to position [0, 0]
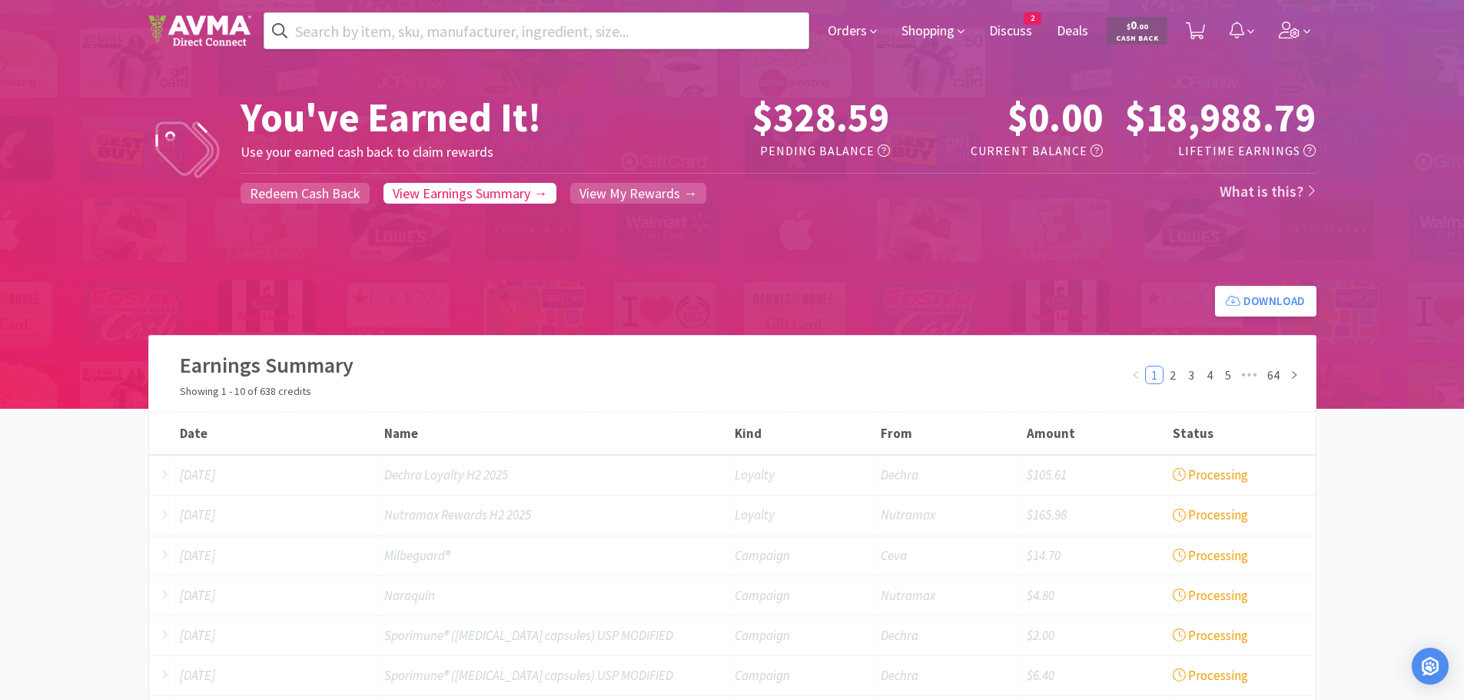
click at [894, 278] on div at bounding box center [676, 297] width 1057 height 38
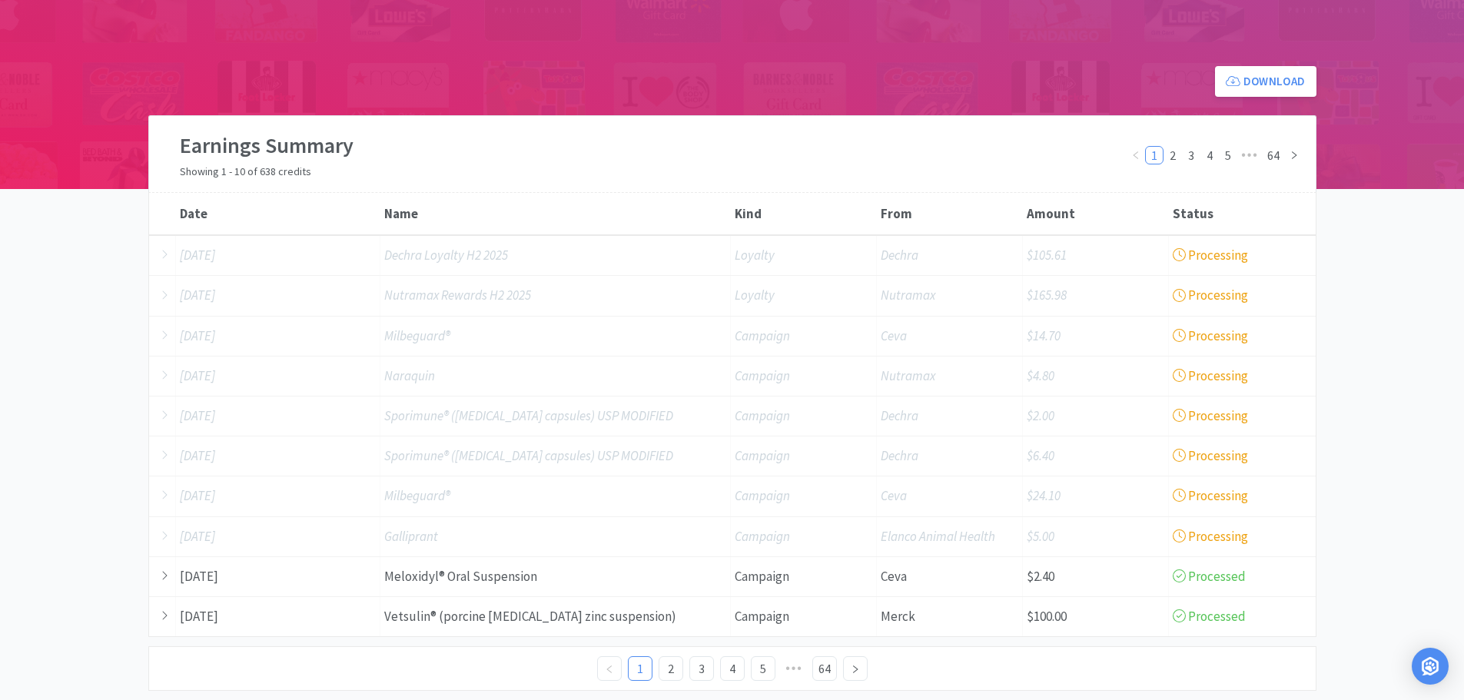
scroll to position [244, 0]
